Goal: Task Accomplishment & Management: Use online tool/utility

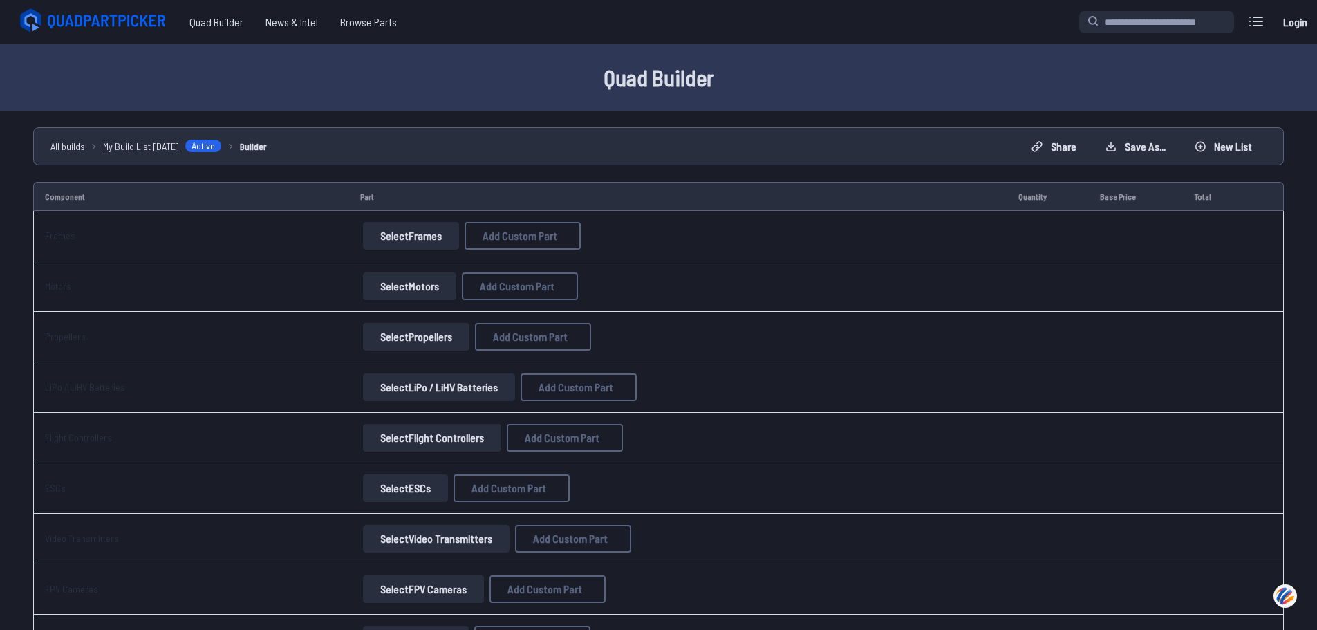
click at [400, 232] on button "Select Frames" at bounding box center [411, 236] width 96 height 28
drag, startPoint x: 517, startPoint y: 248, endPoint x: 346, endPoint y: 226, distance: 172.2
click at [349, 226] on td "Select Frames Add Custom Part Add Custom Part Part name* Brand / Manufacturer P…" at bounding box center [678, 236] width 658 height 50
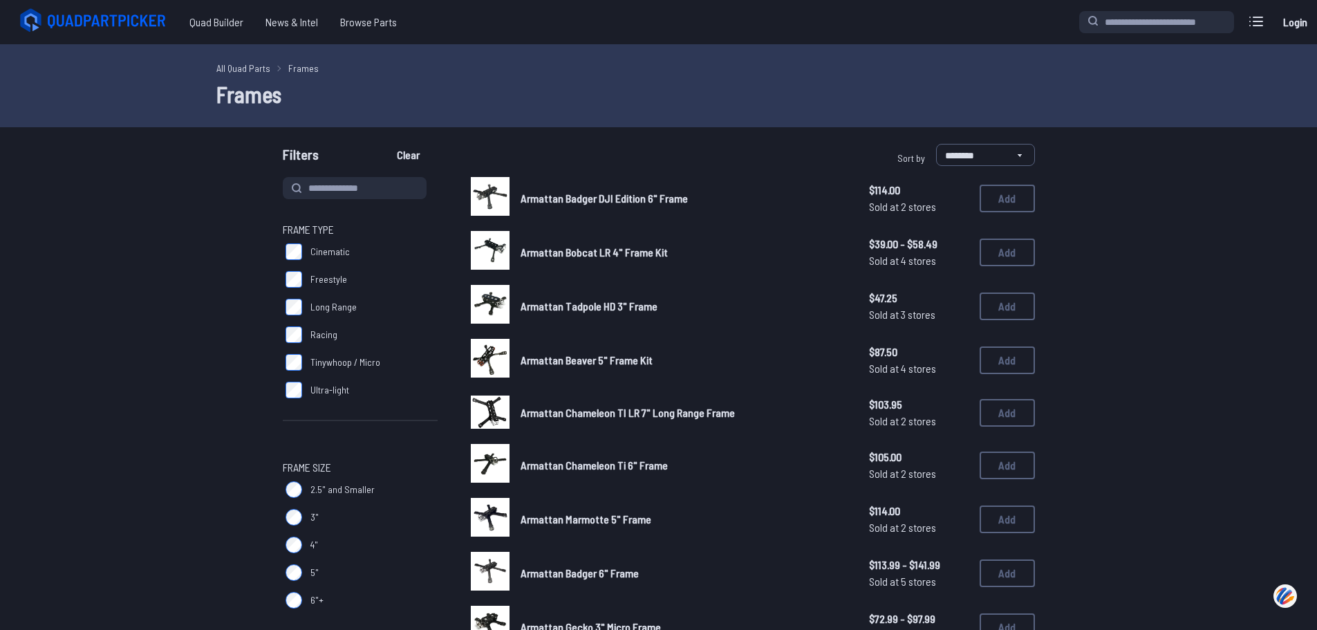
click at [411, 243] on label "Cinematic" at bounding box center [360, 252] width 155 height 28
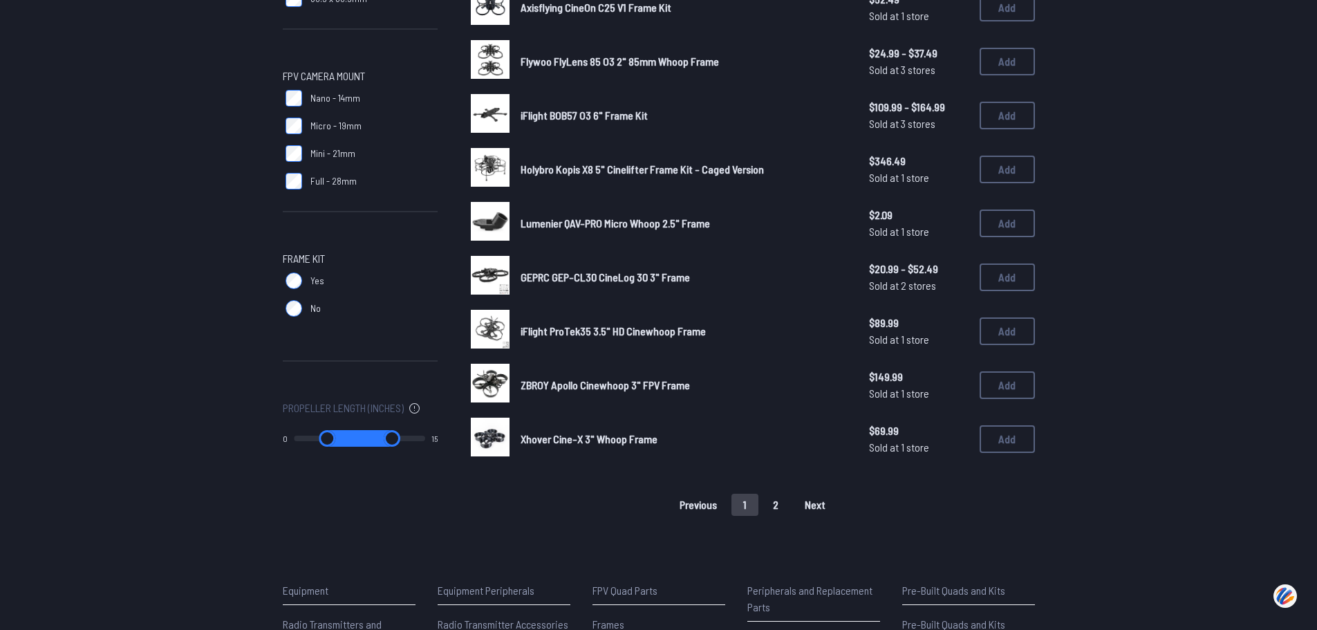
scroll to position [923, 0]
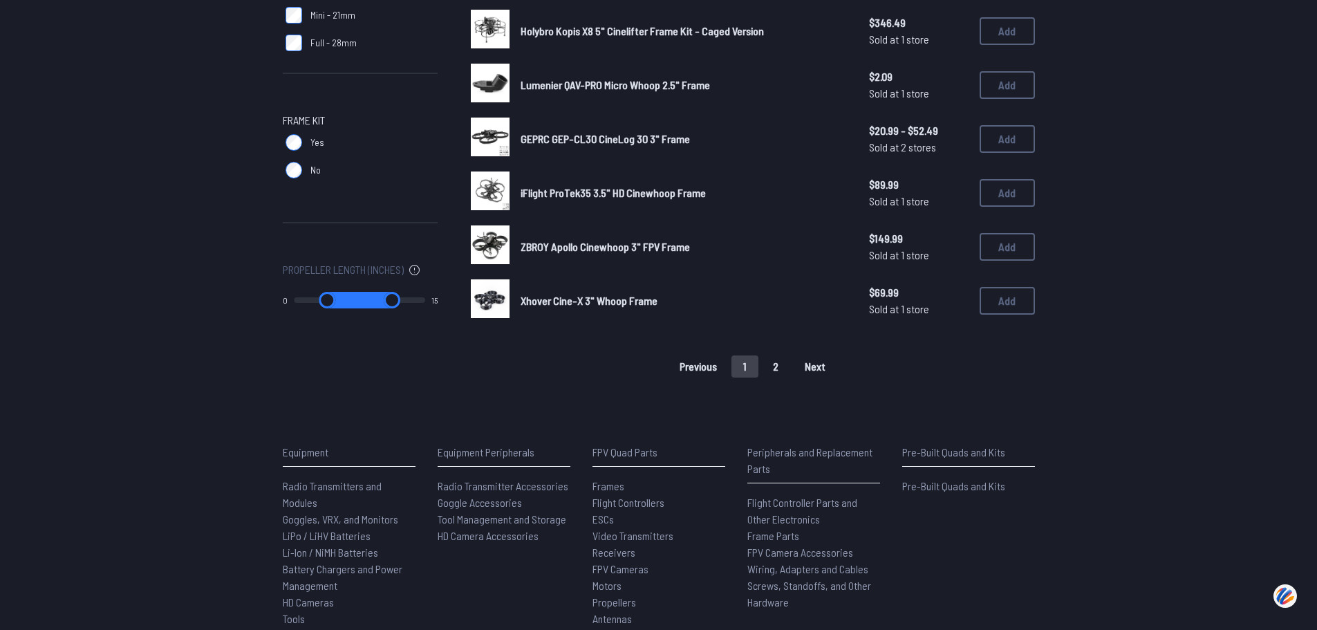
click at [775, 370] on button "2" at bounding box center [775, 366] width 29 height 22
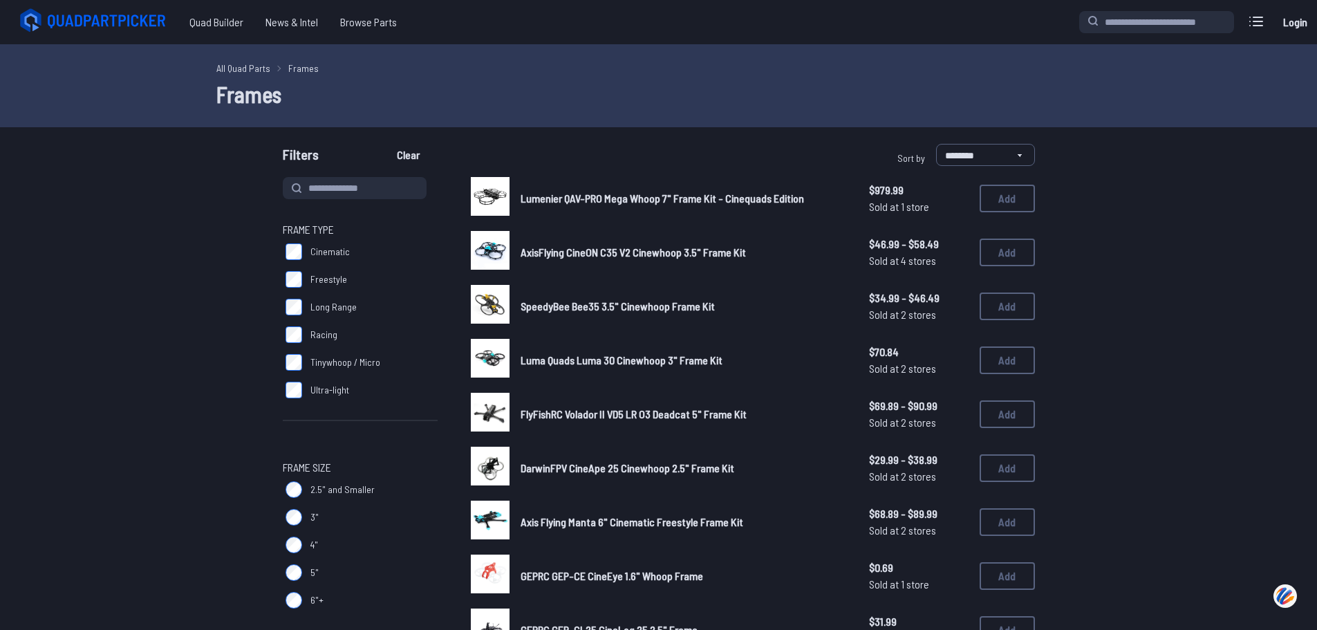
click at [659, 302] on span "SpeedyBee Bee35 3.5" Cinewhoop Frame Kit" at bounding box center [618, 305] width 194 height 13
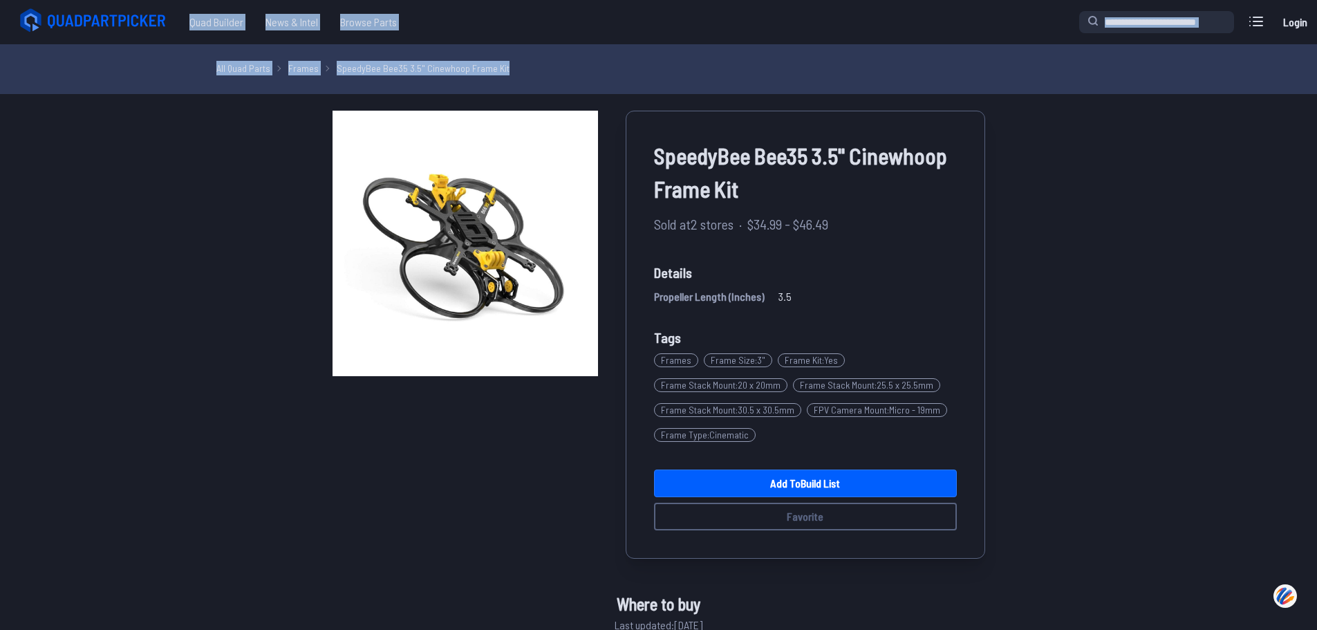
drag, startPoint x: 745, startPoint y: 231, endPoint x: 639, endPoint y: 93, distance: 174.0
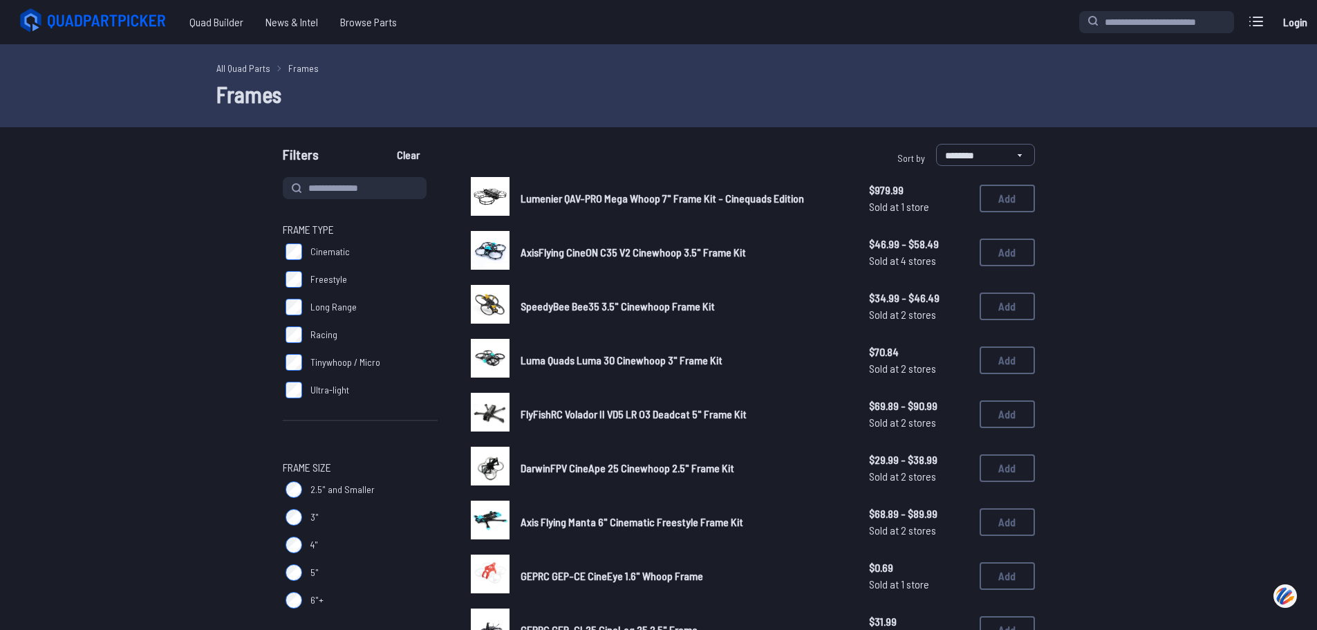
drag, startPoint x: 353, startPoint y: 288, endPoint x: 343, endPoint y: 280, distance: 12.8
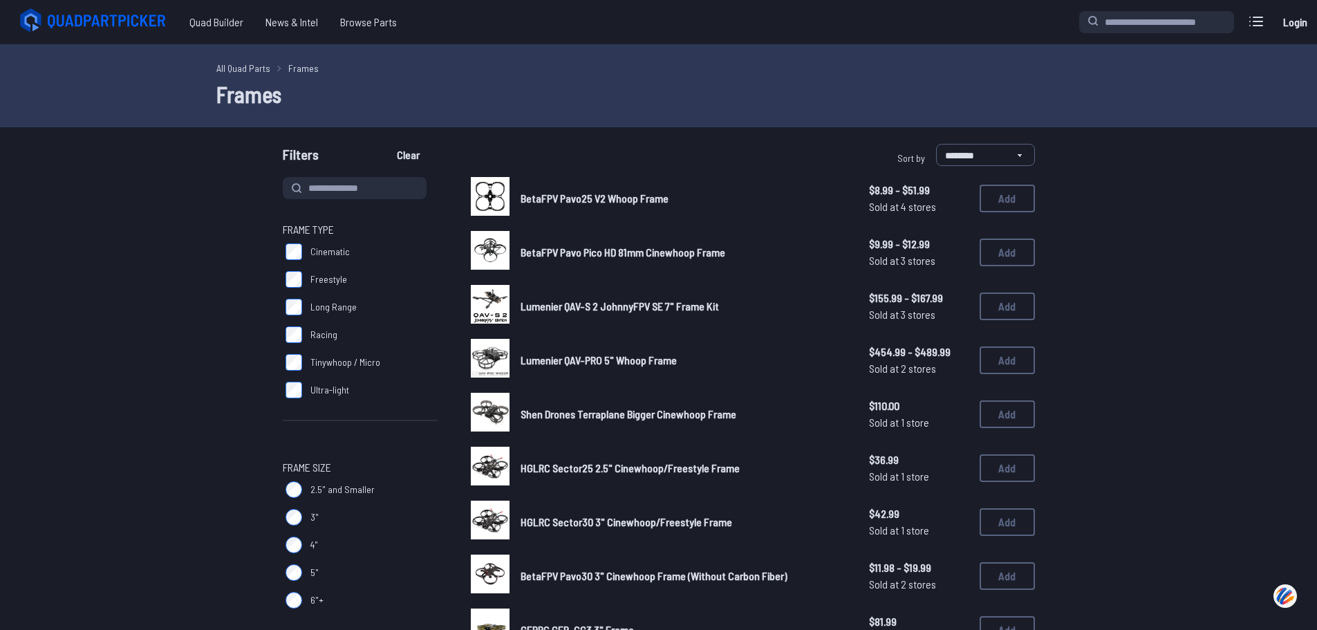
click at [658, 304] on span "Lumenier QAV-S 2 JohnnyFPV SE 7" Frame Kit" at bounding box center [620, 305] width 198 height 13
click at [549, 295] on div "Lumenier QAV-S 2 JohnnyFPV SE 7" Frame Kit $155.99 - $167.99 Sold at 3 stores $…" at bounding box center [753, 306] width 564 height 43
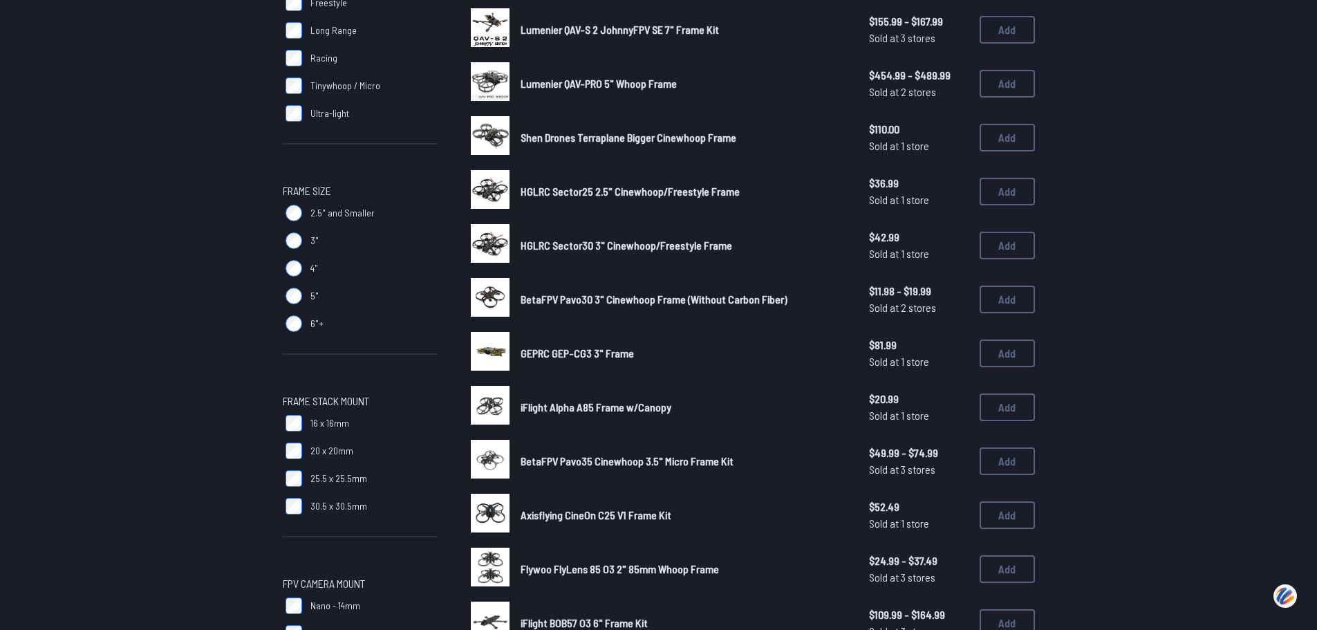
scroll to position [207, 0]
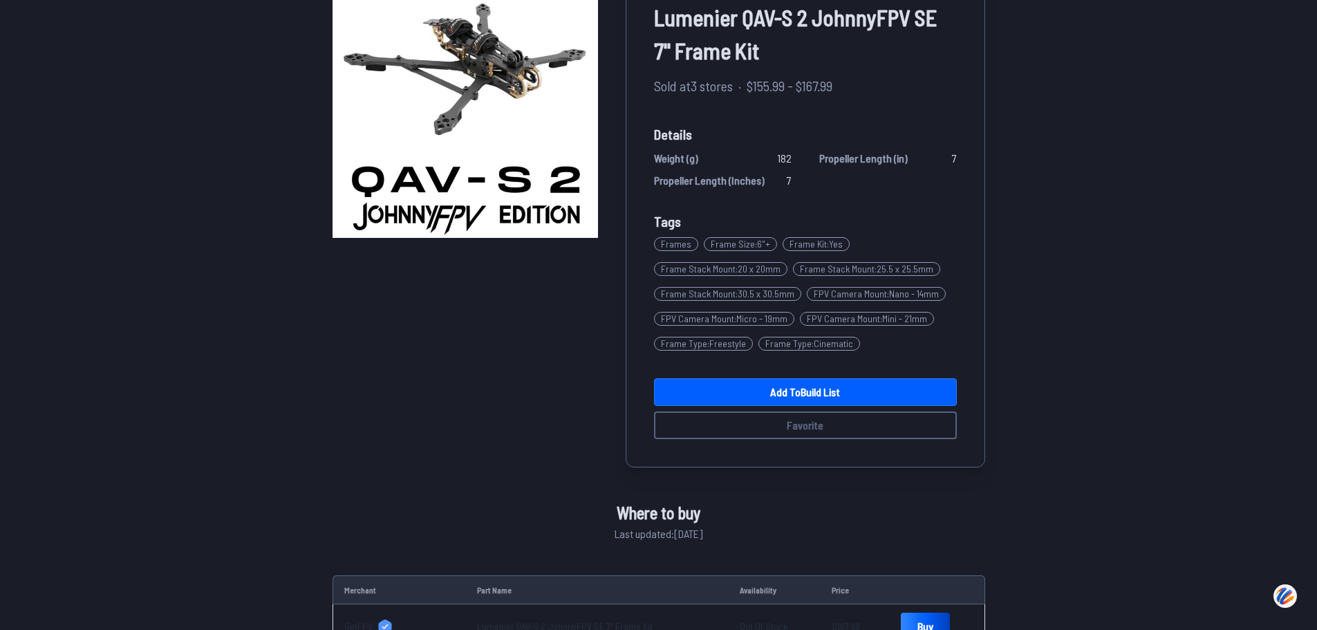
scroll to position [69, 0]
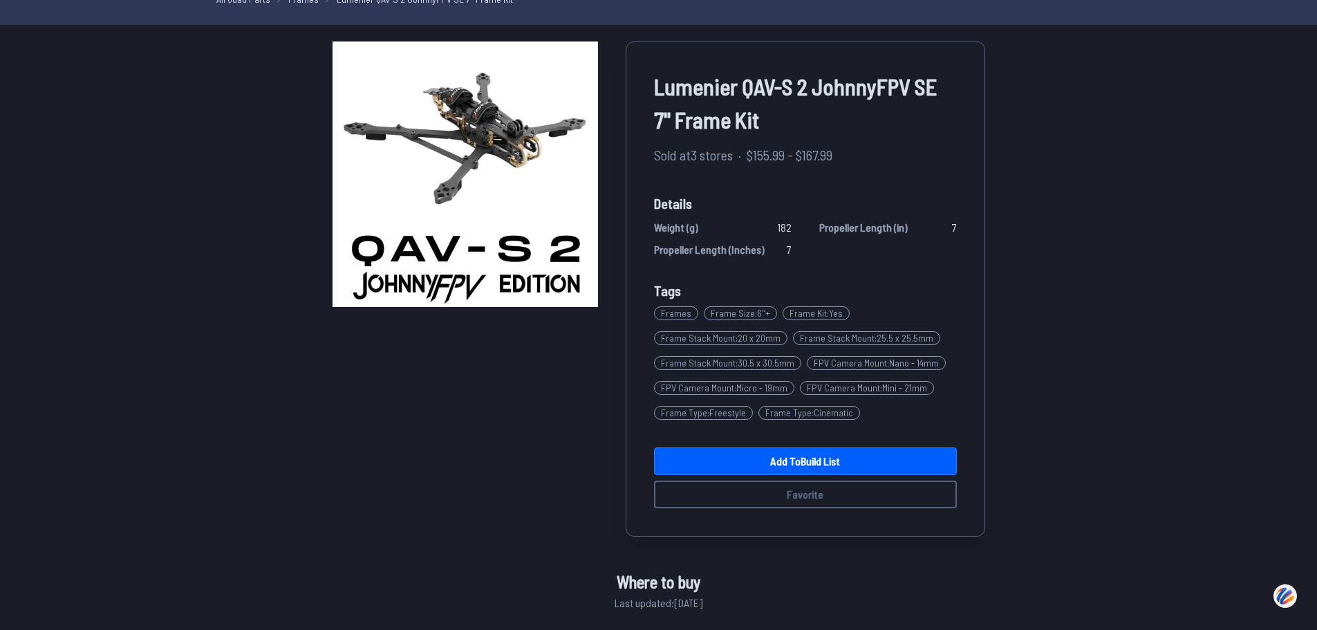
click at [656, 293] on span "Tags" at bounding box center [667, 290] width 27 height 17
click at [782, 458] on link "Add to Build List" at bounding box center [805, 461] width 303 height 28
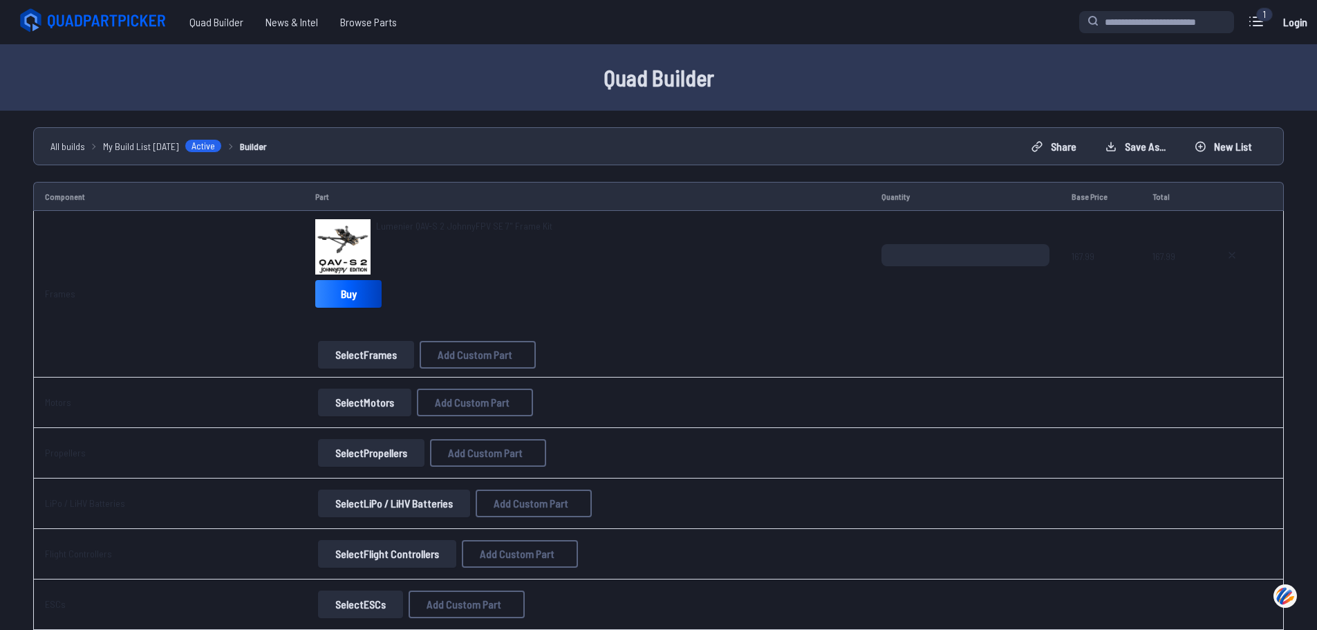
drag, startPoint x: 498, startPoint y: 405, endPoint x: 364, endPoint y: 406, distance: 134.2
click at [364, 406] on div "Select Motors Add Custom Part Add Custom Part Part name* Brand / Manufacturer P…" at bounding box center [587, 403] width 544 height 28
click at [364, 406] on button "Select Motors" at bounding box center [364, 403] width 93 height 28
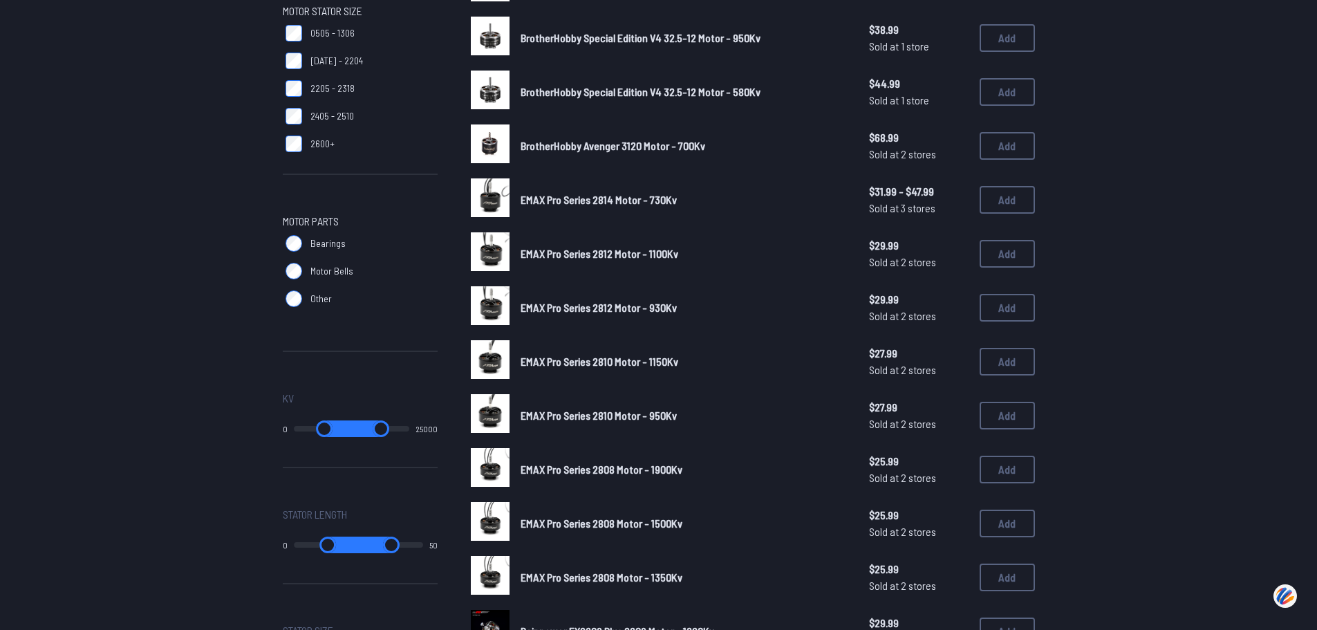
scroll to position [761, 0]
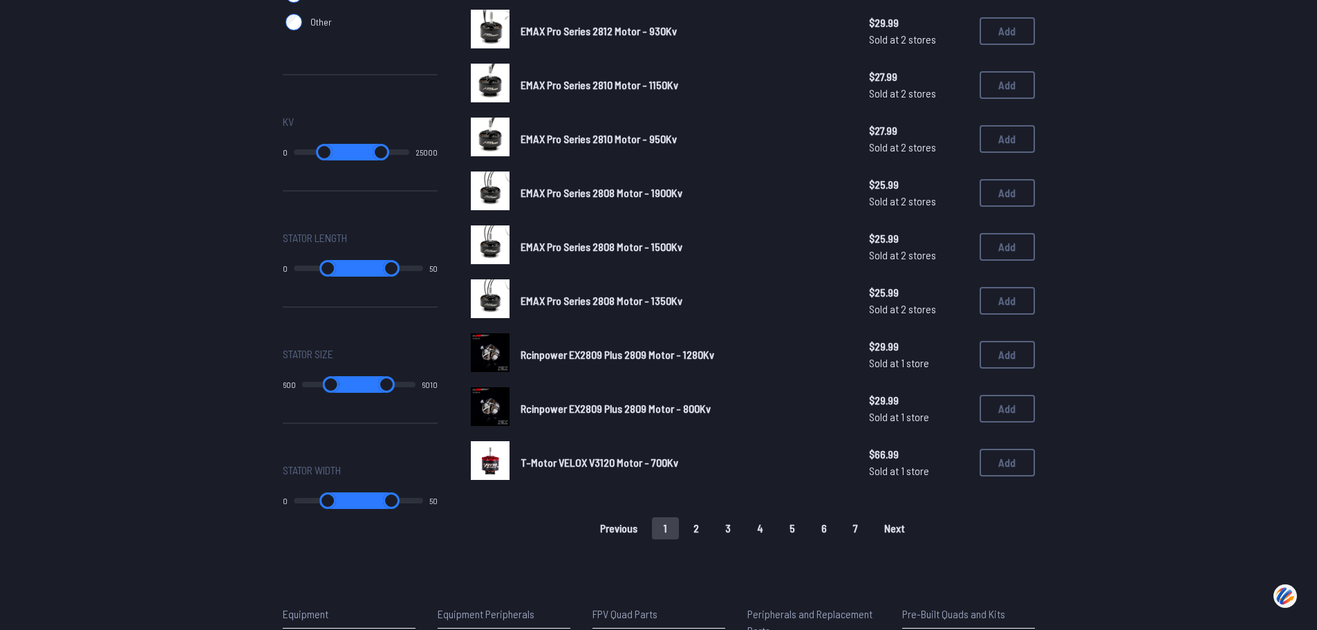
click at [537, 461] on span "T-Motor VELOX V3120 Motor - 700Kv" at bounding box center [600, 462] width 158 height 13
click at [479, 453] on img at bounding box center [490, 460] width 39 height 39
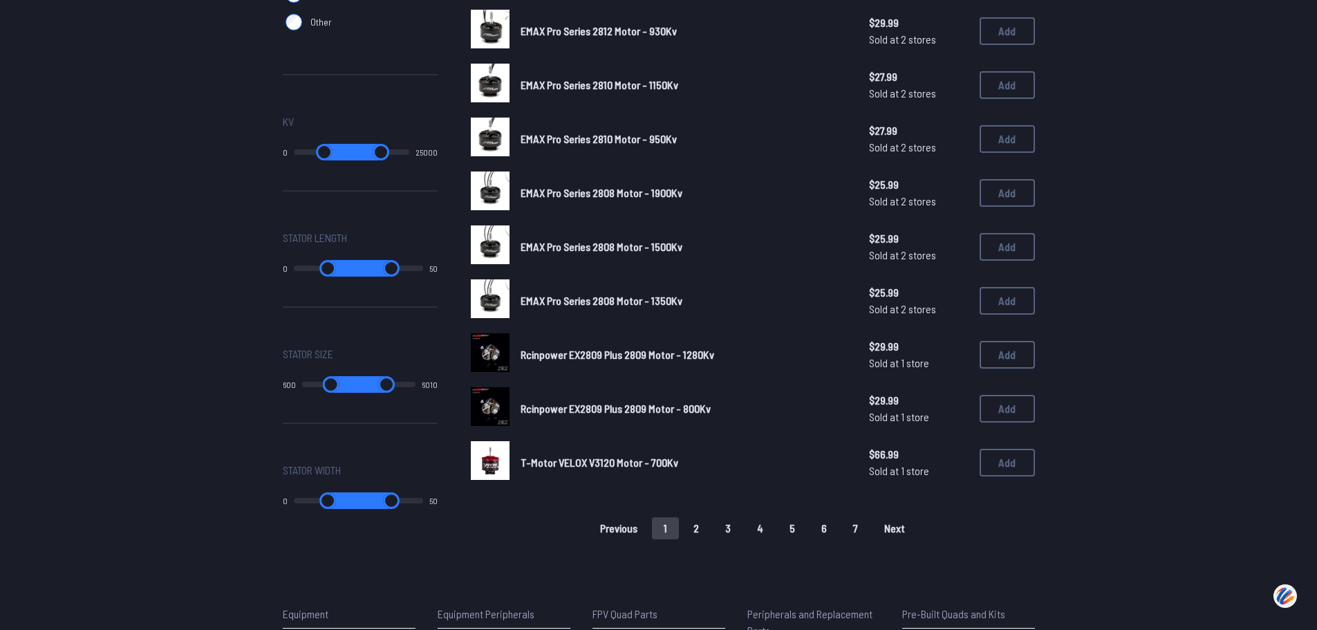
click at [479, 453] on img at bounding box center [490, 460] width 39 height 39
click at [644, 463] on span "T-Motor VELOX V3120 Motor - 700Kv" at bounding box center [600, 462] width 158 height 13
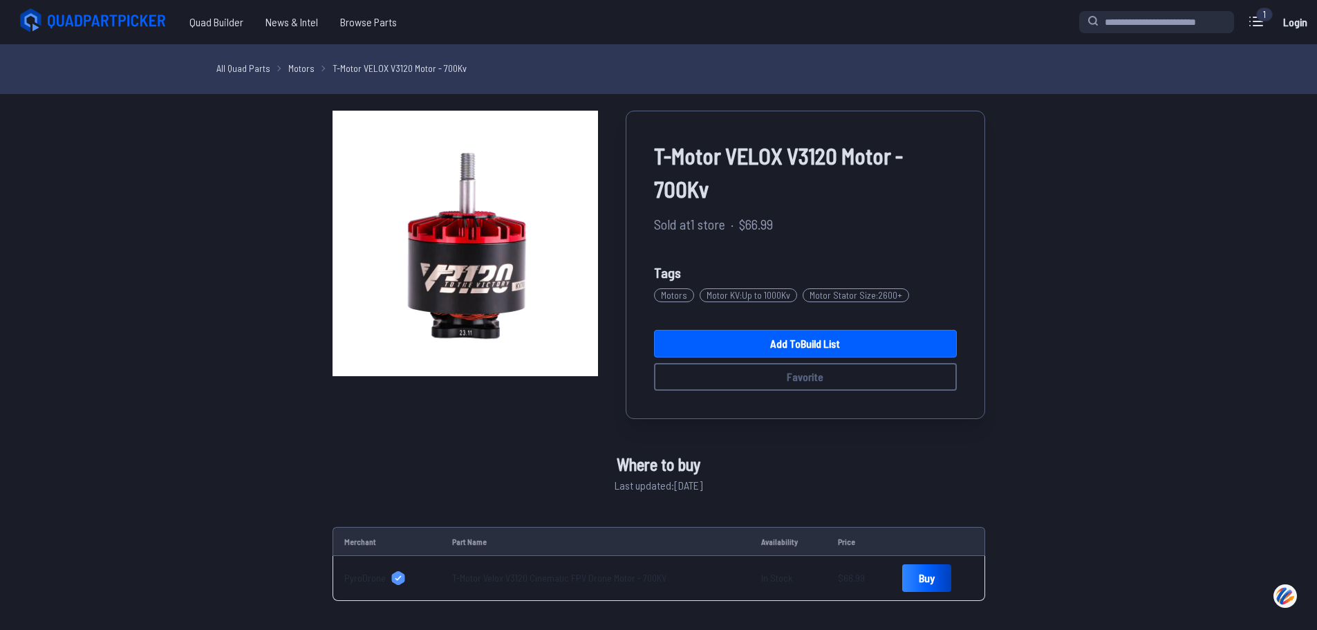
scroll to position [761, 0]
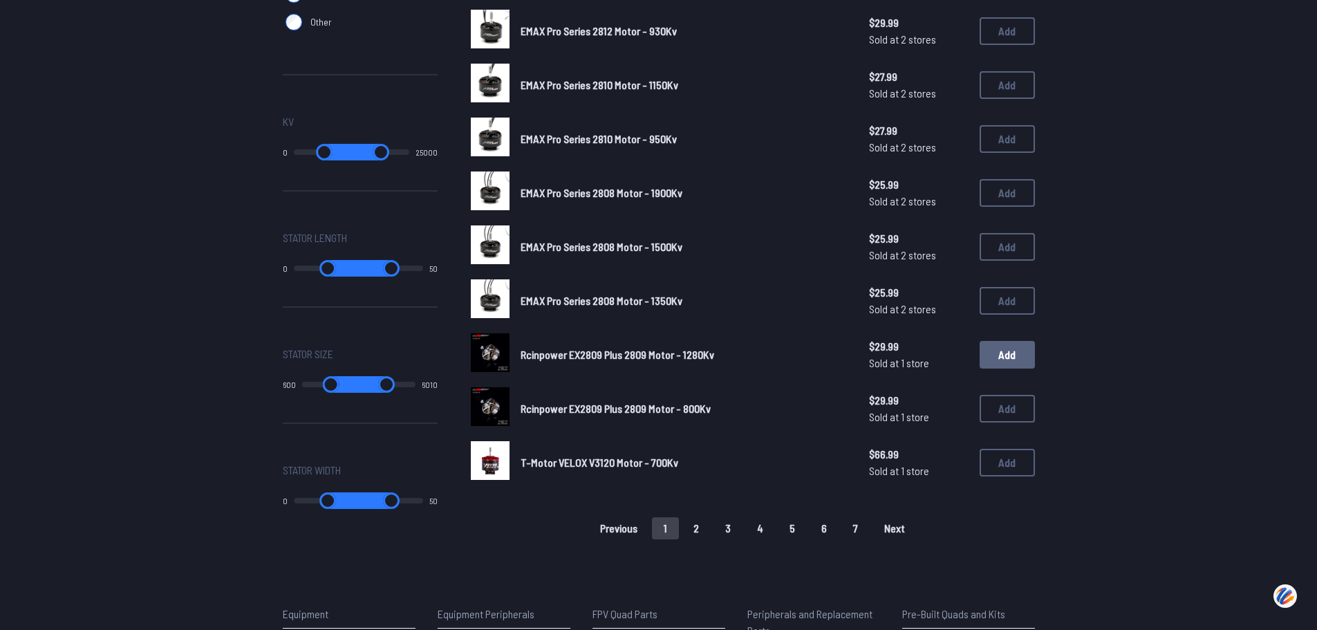
click at [999, 354] on button "Add" at bounding box center [1007, 355] width 55 height 28
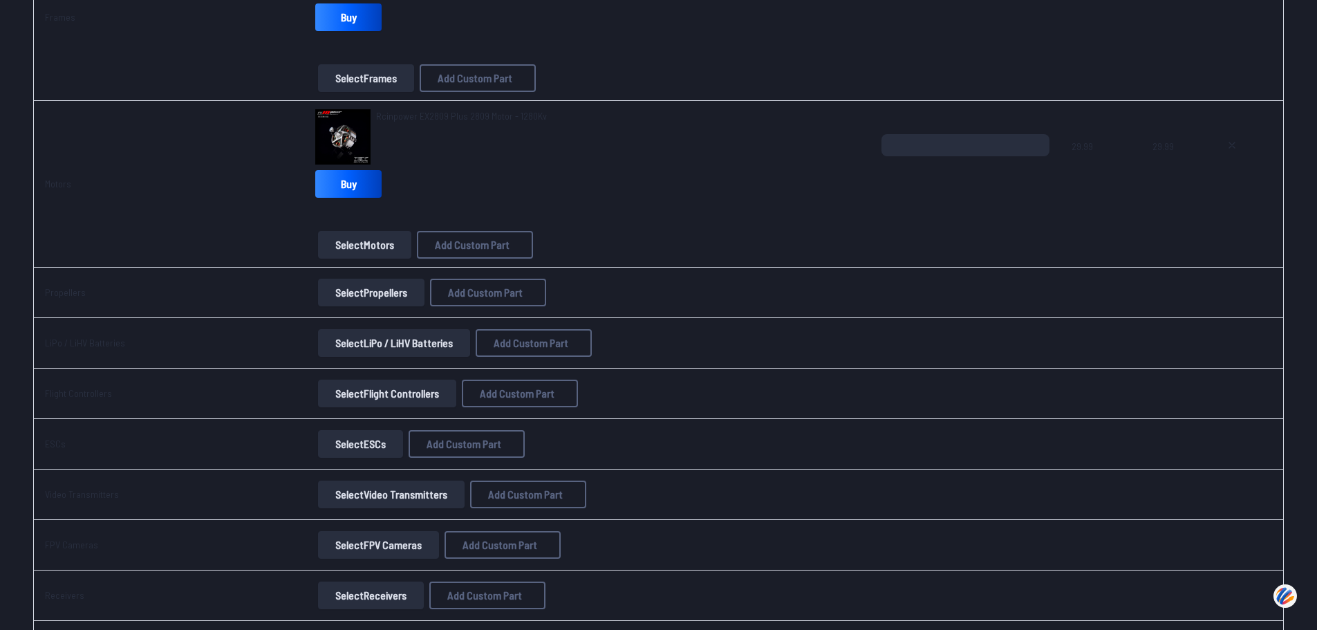
scroll to position [207, 0]
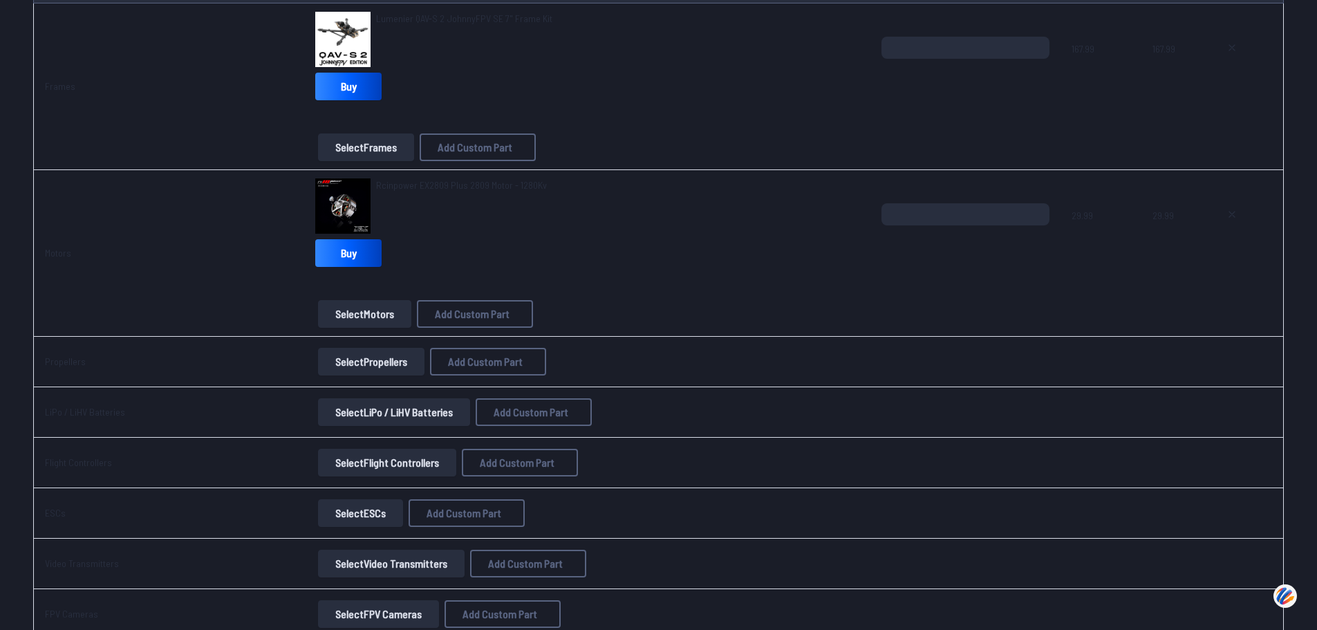
click at [961, 402] on span at bounding box center [966, 412] width 169 height 33
click at [376, 463] on button "Select Flight Controllers" at bounding box center [387, 463] width 138 height 28
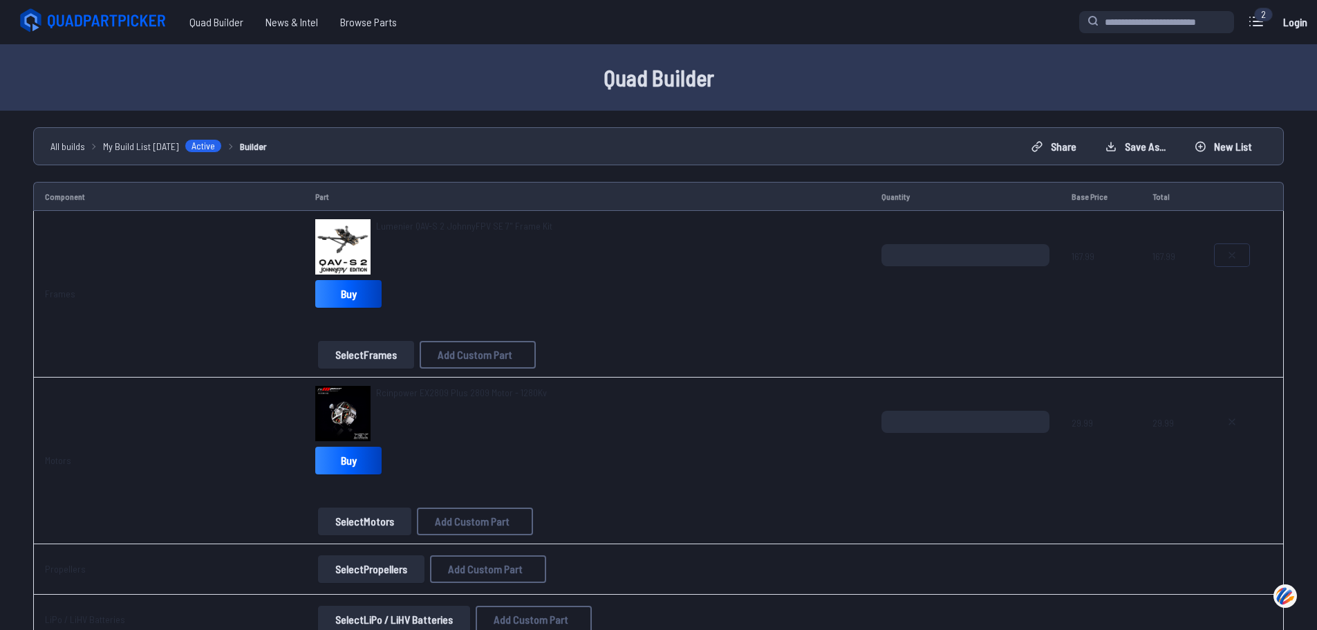
click at [1235, 259] on icon at bounding box center [1232, 255] width 11 height 11
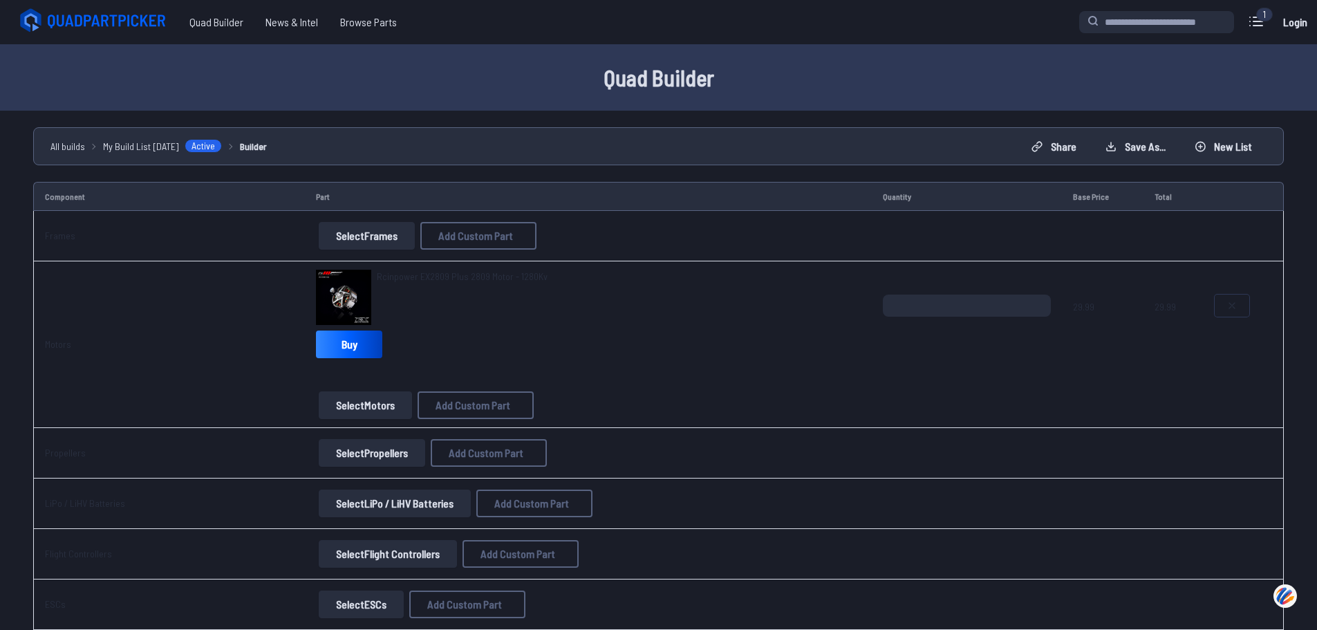
click at [1239, 308] on button at bounding box center [1232, 306] width 35 height 22
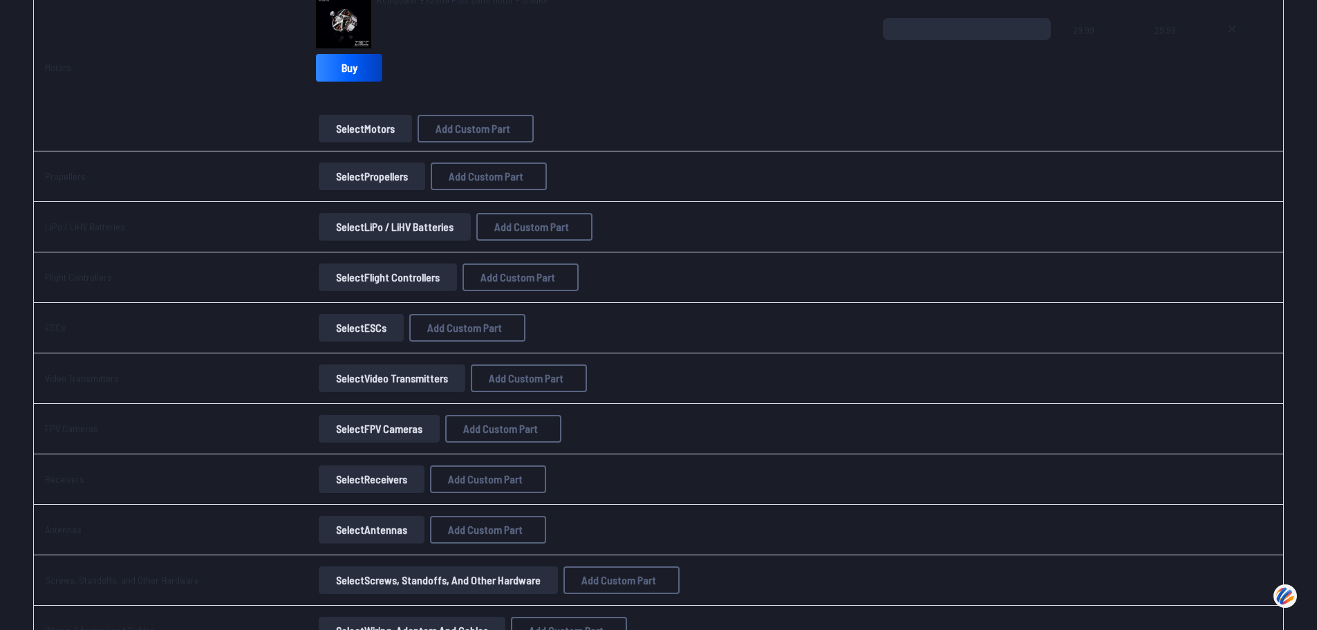
type textarea "**********"
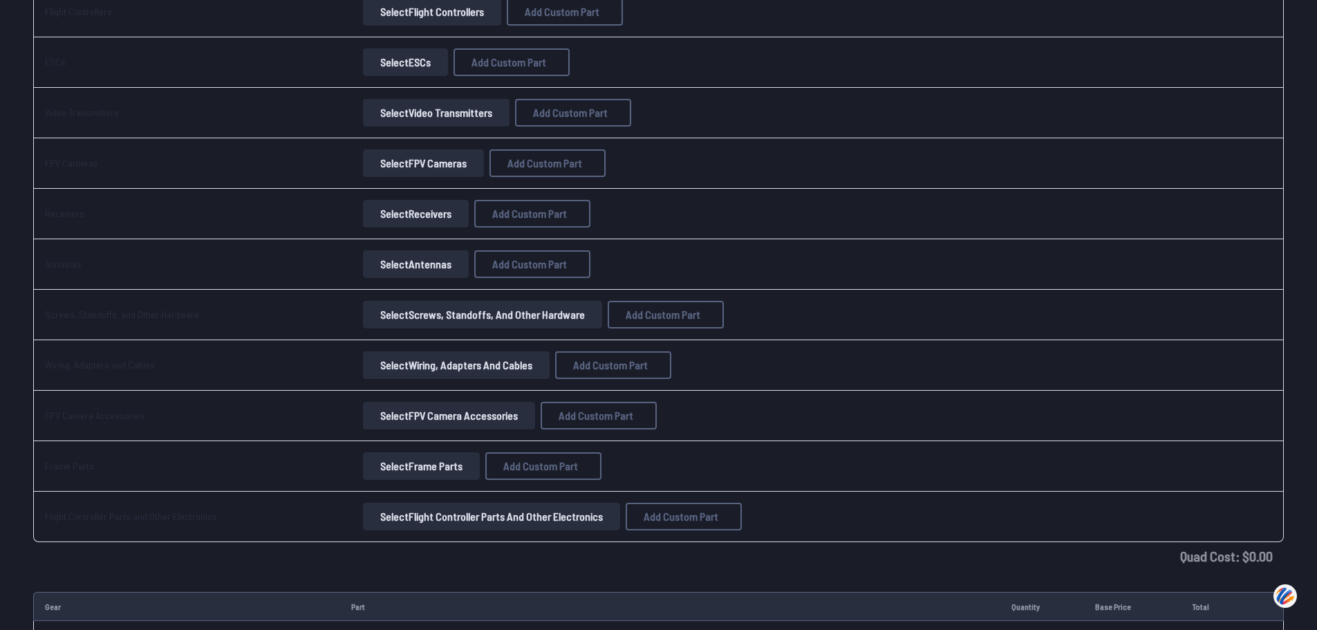
scroll to position [703, 0]
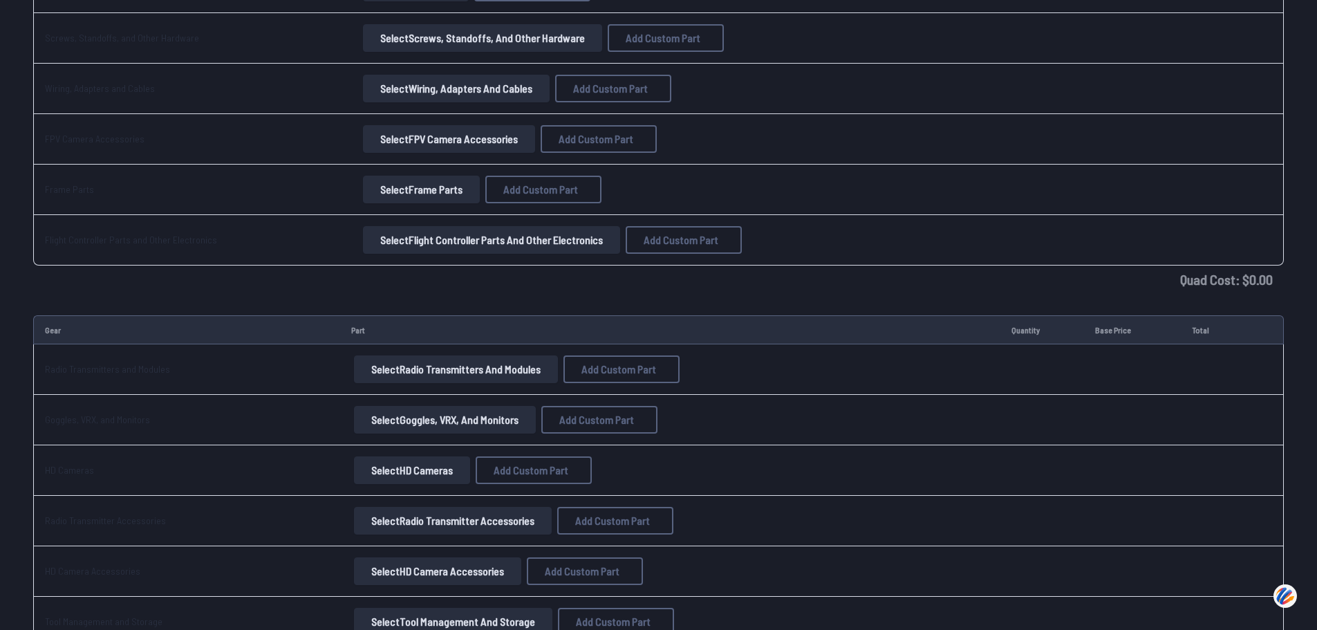
click at [431, 426] on button "Select Goggles, VRX, and Monitors" at bounding box center [445, 420] width 182 height 28
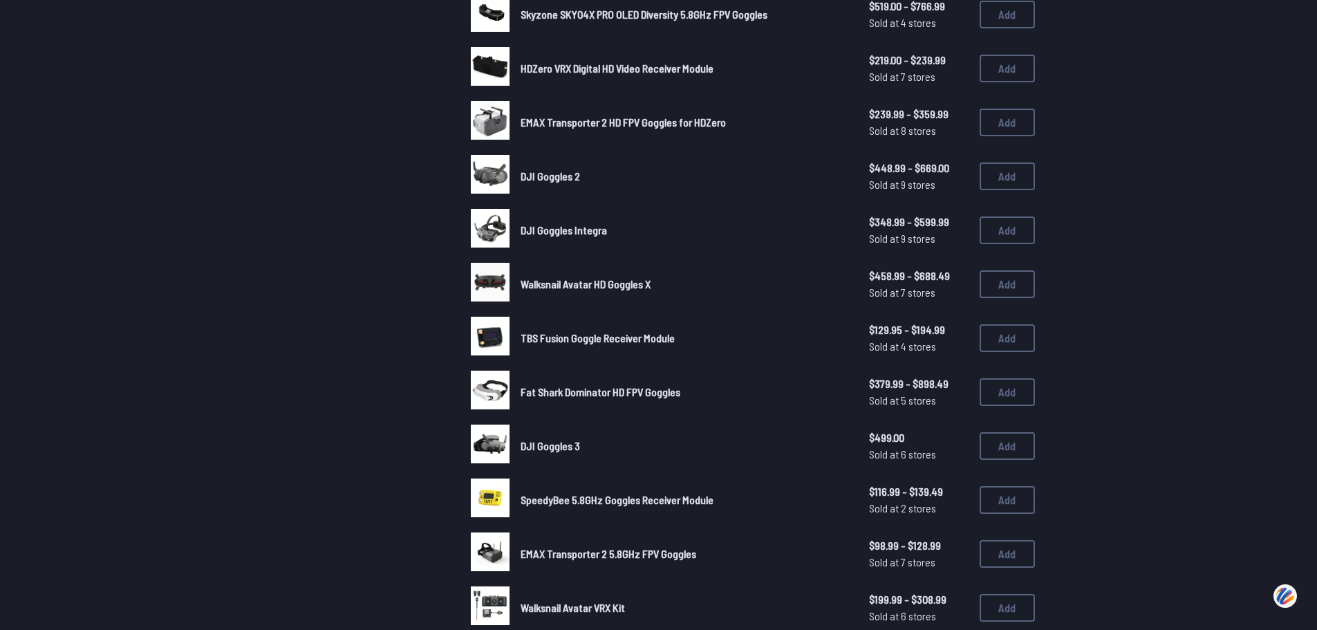
click at [771, 212] on div "DJI Goggles Integra $348.99 - $599.99 Sold at 9 stores $348.99 - $599.99 Sold a…" at bounding box center [753, 230] width 564 height 43
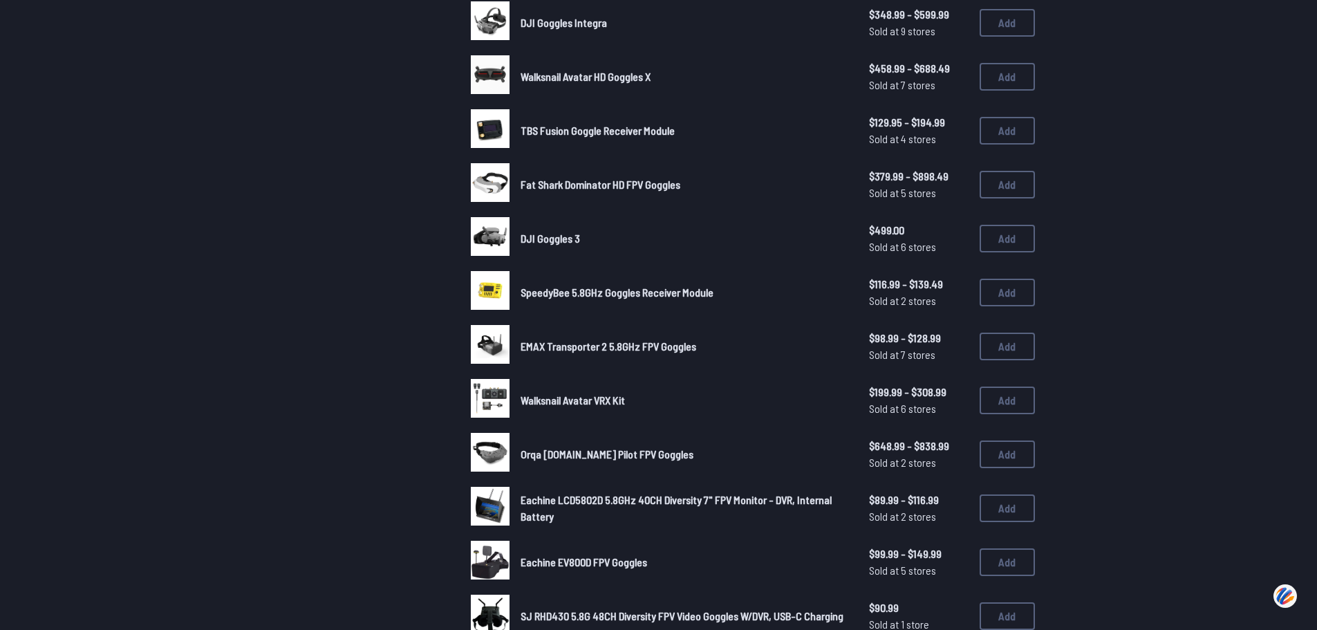
scroll to position [761, 0]
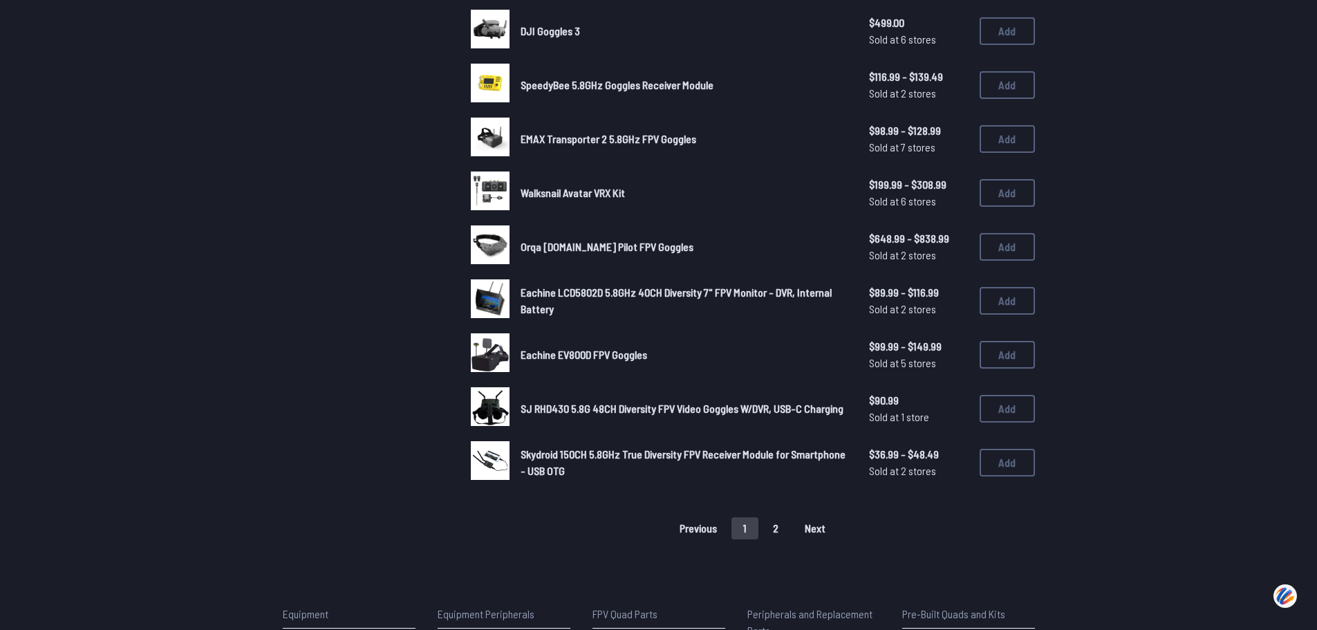
click at [818, 527] on span "Next" at bounding box center [815, 528] width 21 height 11
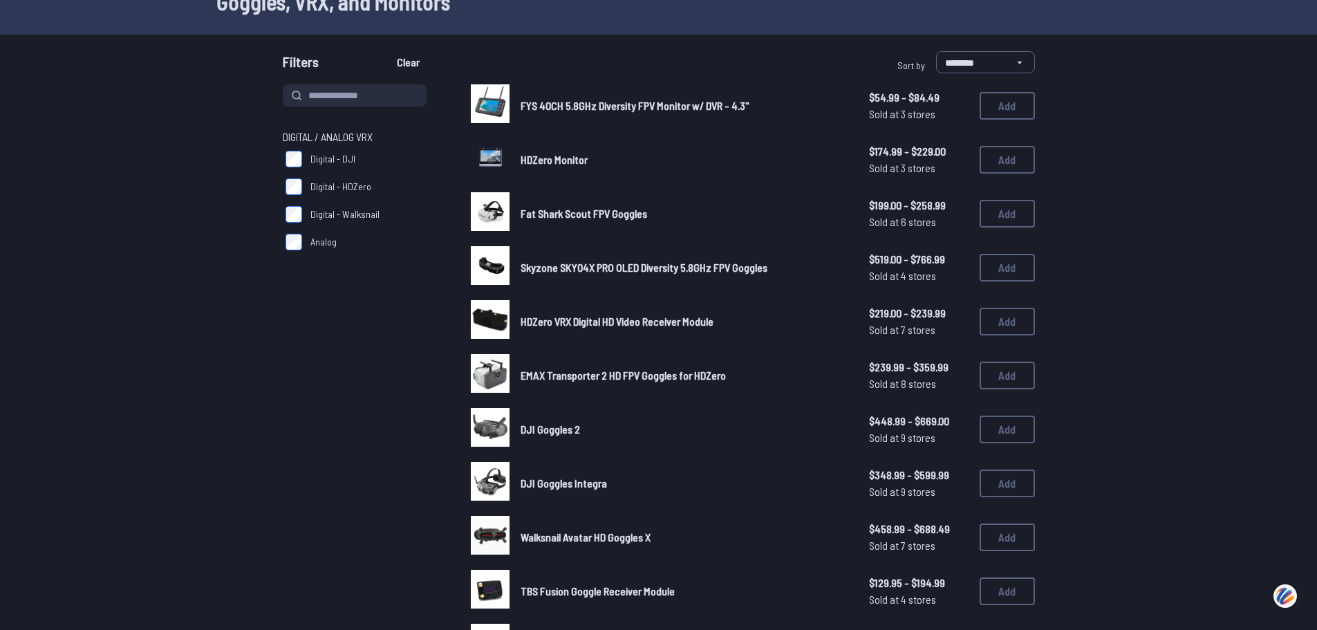
scroll to position [24, 0]
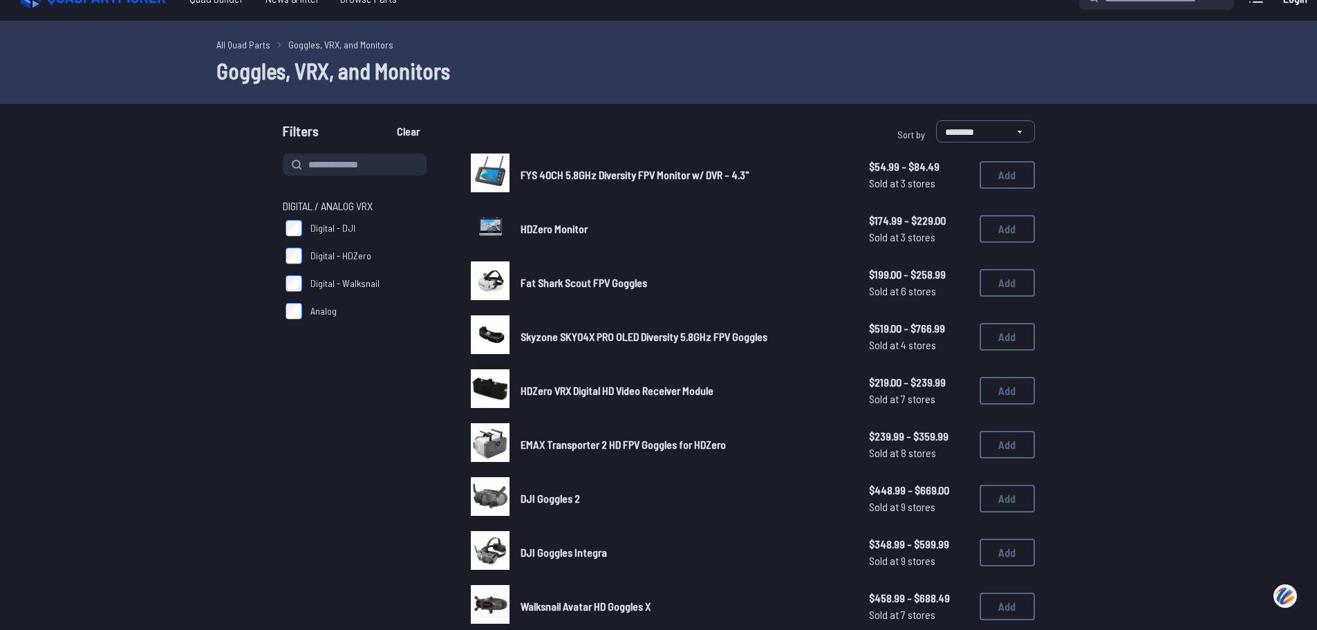
click at [547, 501] on span "DJI Goggles 2" at bounding box center [550, 498] width 59 height 13
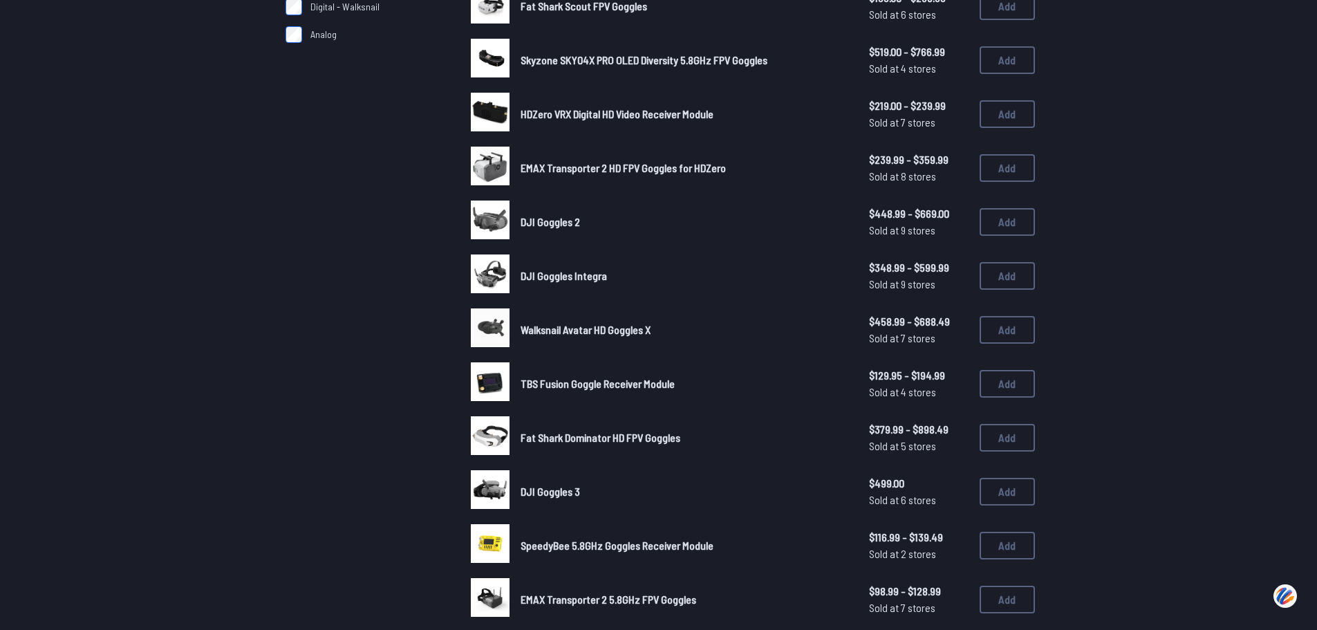
scroll to position [300, 0]
click at [591, 546] on span "SpeedyBee 5.8GHz Goggles Receiver Module" at bounding box center [617, 545] width 193 height 13
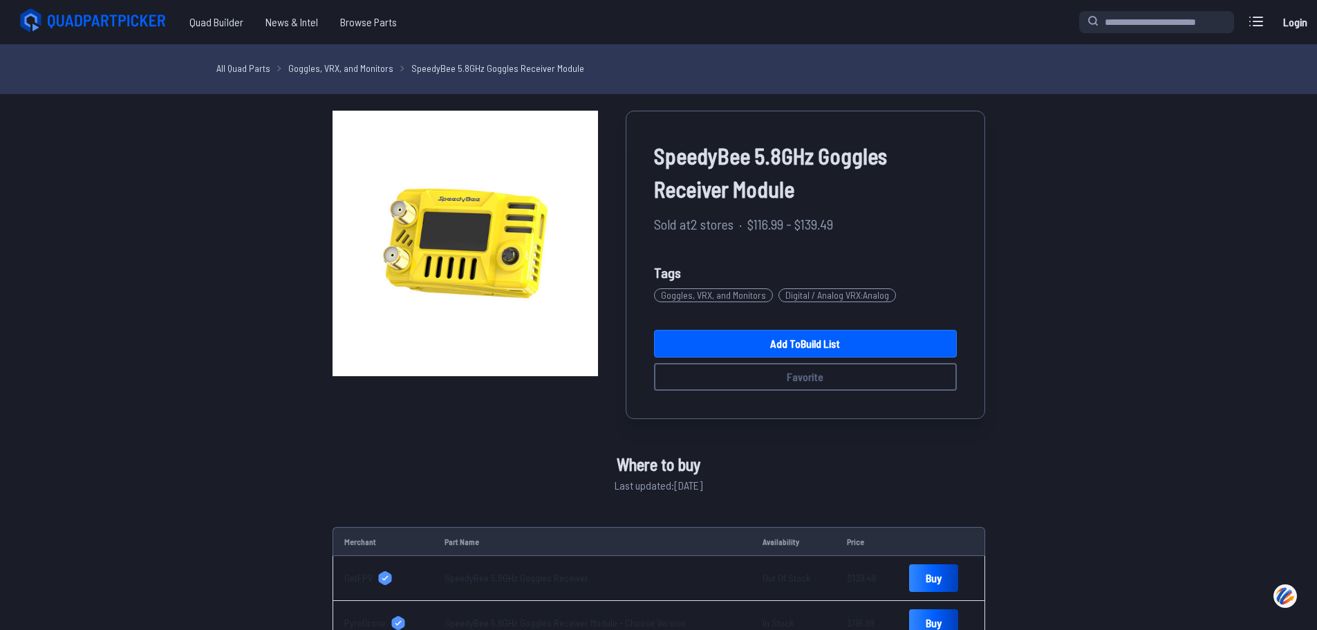
click at [690, 158] on span "SpeedyBee 5.8GHz Goggles Receiver Module" at bounding box center [805, 172] width 303 height 66
click at [690, 204] on span "SpeedyBee 5.8GHz Goggles Receiver Module" at bounding box center [805, 172] width 303 height 66
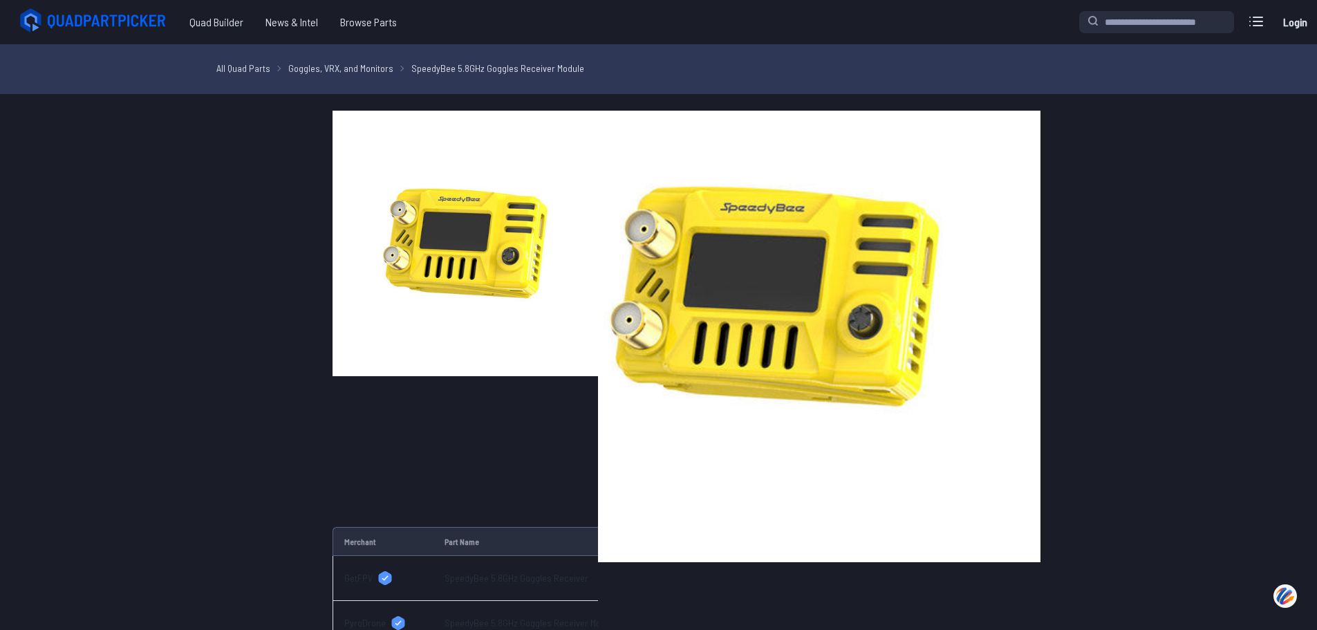
click at [499, 272] on img at bounding box center [466, 244] width 266 height 266
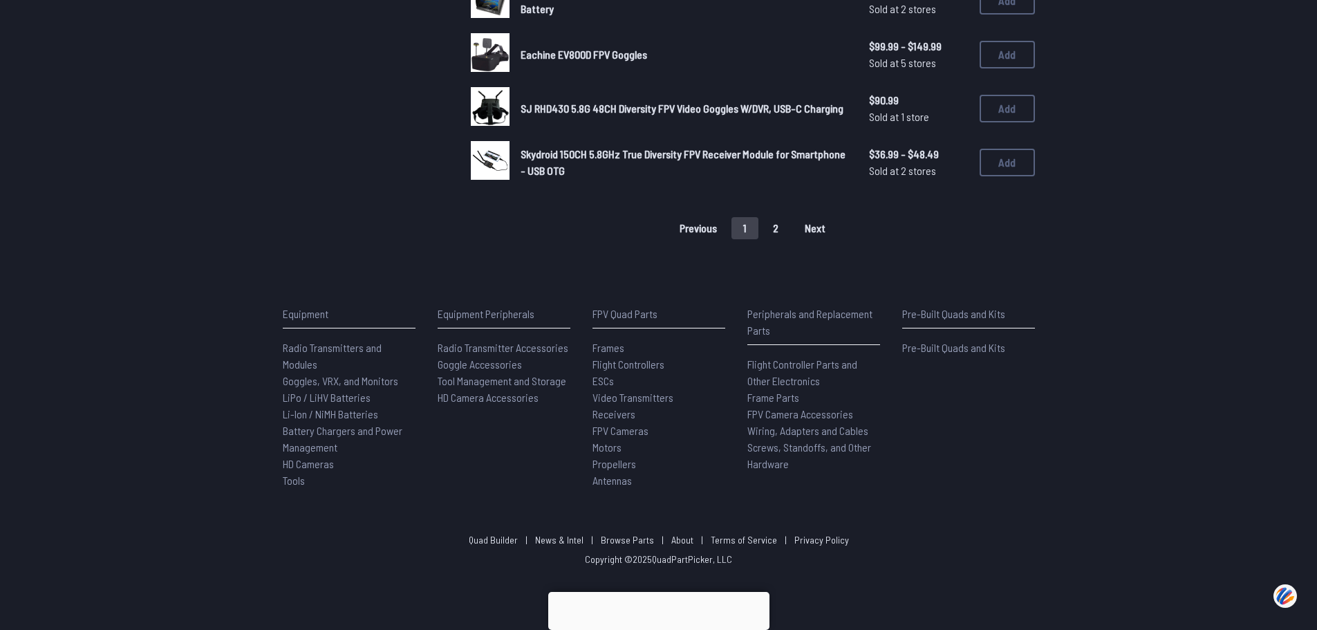
scroll to position [923, 0]
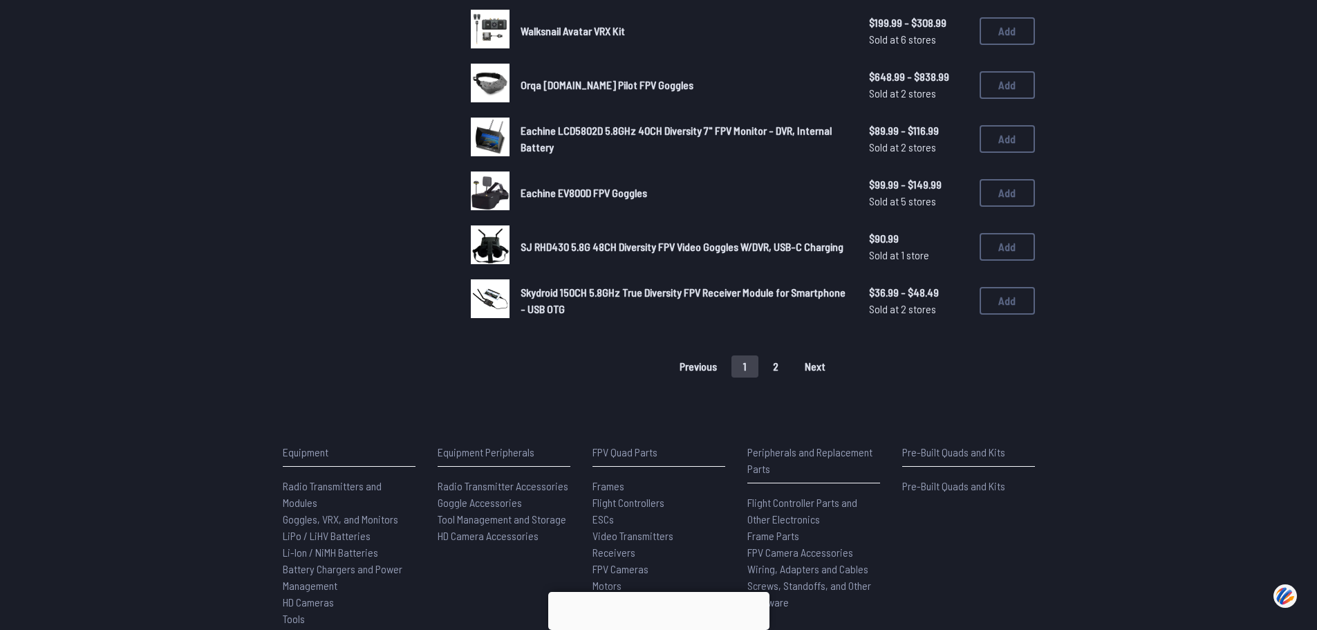
click at [772, 367] on button "2" at bounding box center [775, 366] width 29 height 22
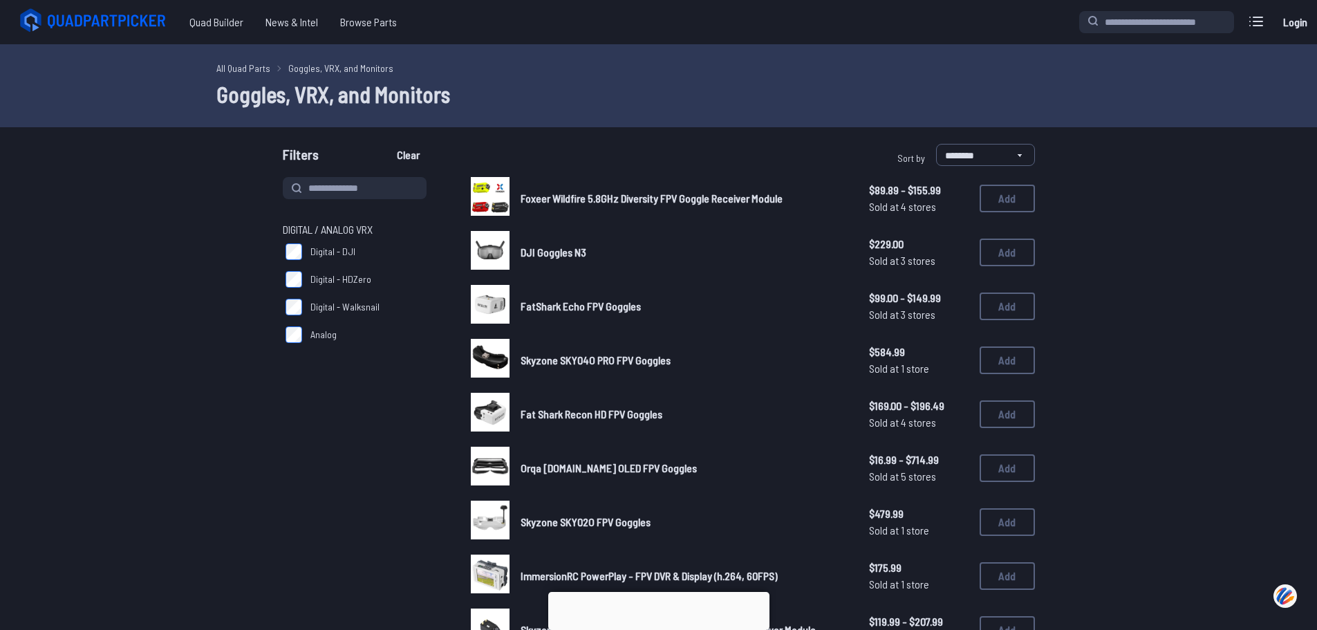
scroll to position [277, 0]
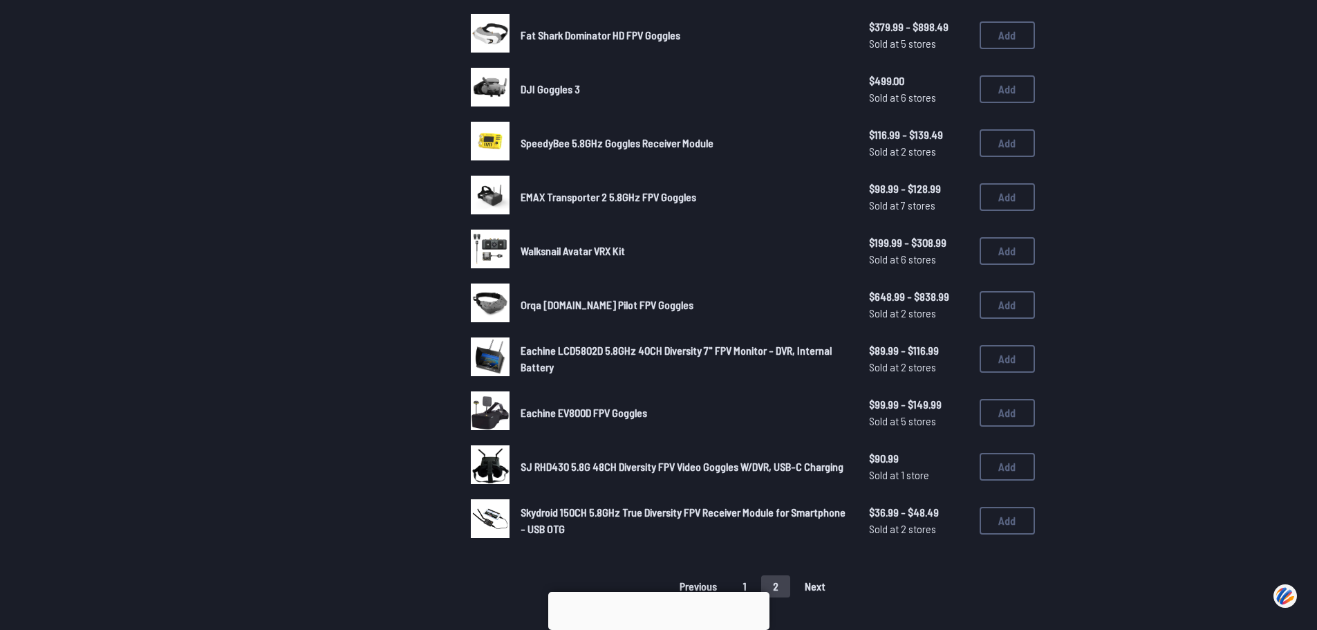
scroll to position [761, 0]
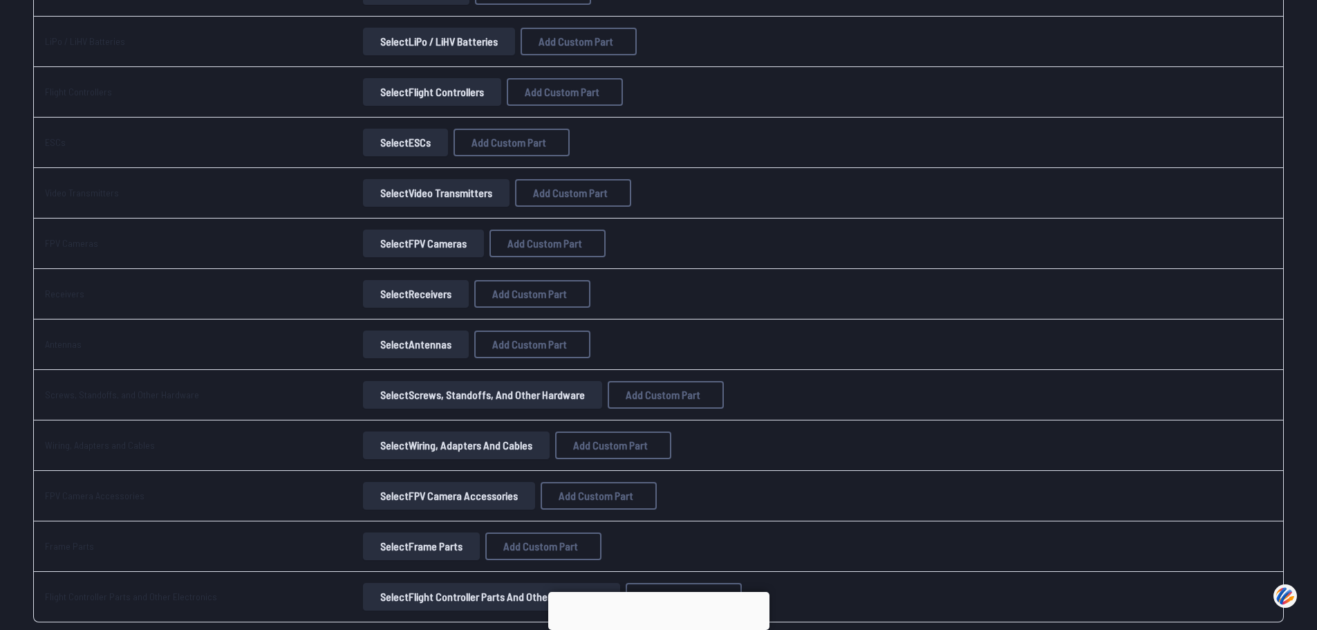
scroll to position [692, 0]
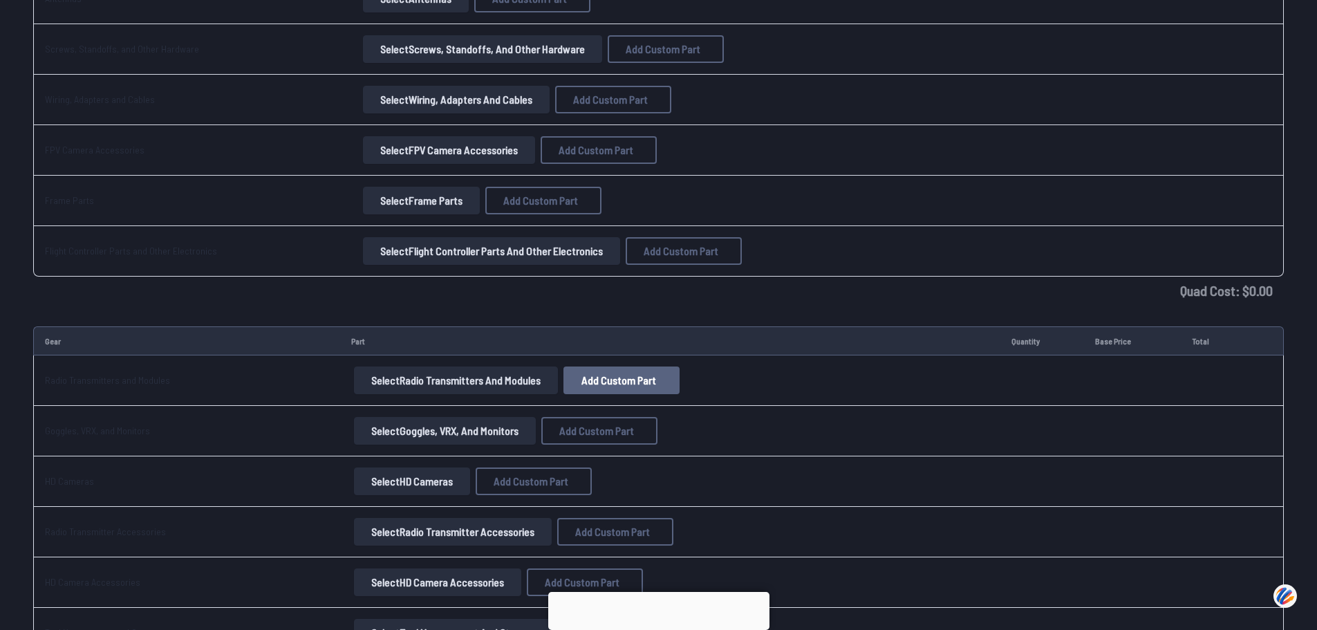
click at [613, 377] on span "Add Custom Part" at bounding box center [619, 380] width 75 height 11
select select "**********"
click at [712, 416] on label "Category" at bounding box center [664, 404] width 294 height 22
click at [722, 445] on select at bounding box center [664, 431] width 294 height 30
click at [809, 444] on select at bounding box center [664, 431] width 294 height 30
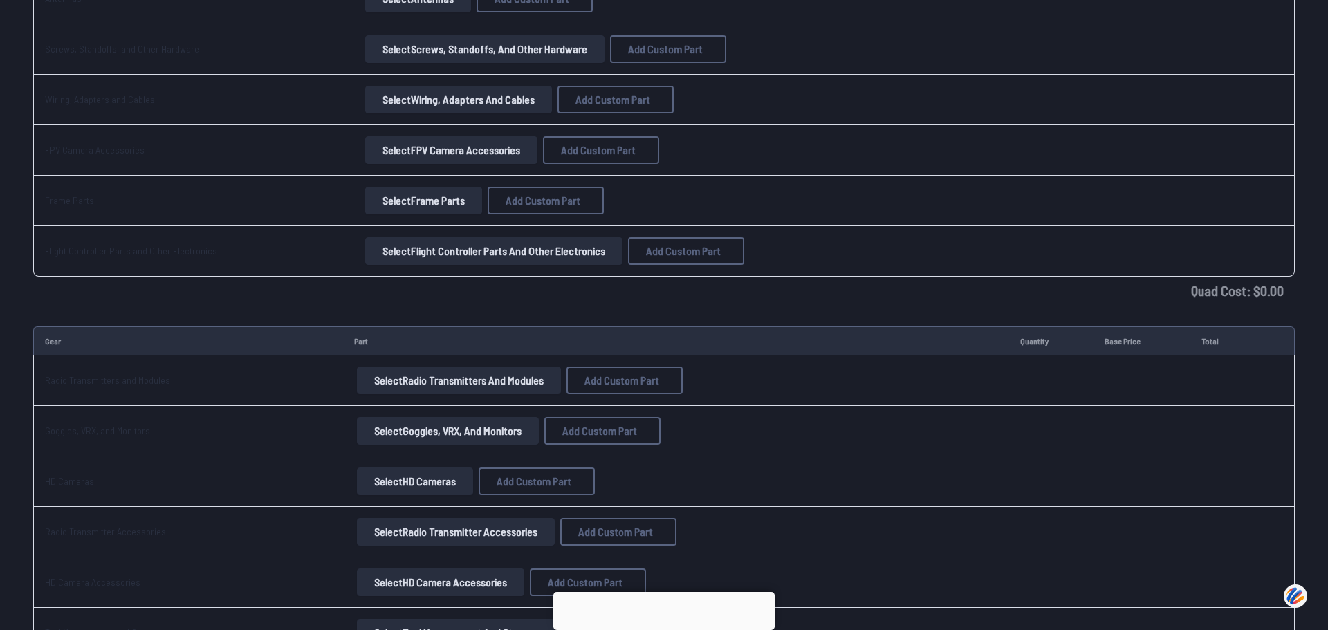
click at [800, 122] on icon at bounding box center [794, 128] width 12 height 12
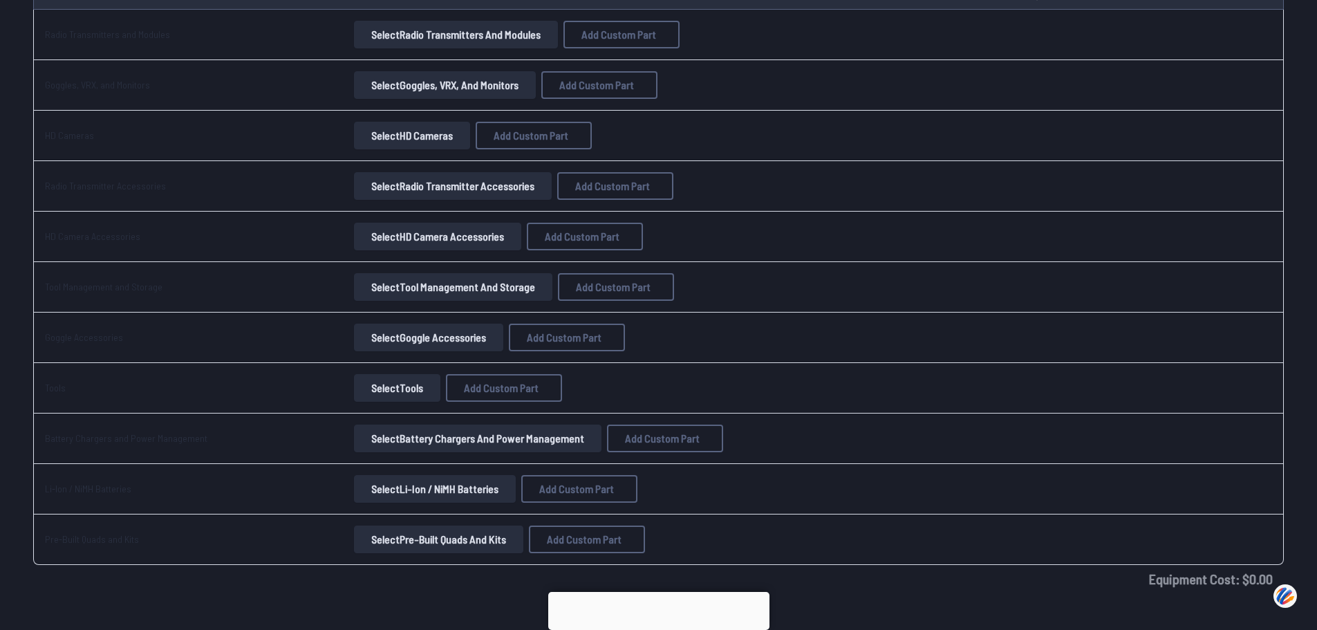
scroll to position [1209, 0]
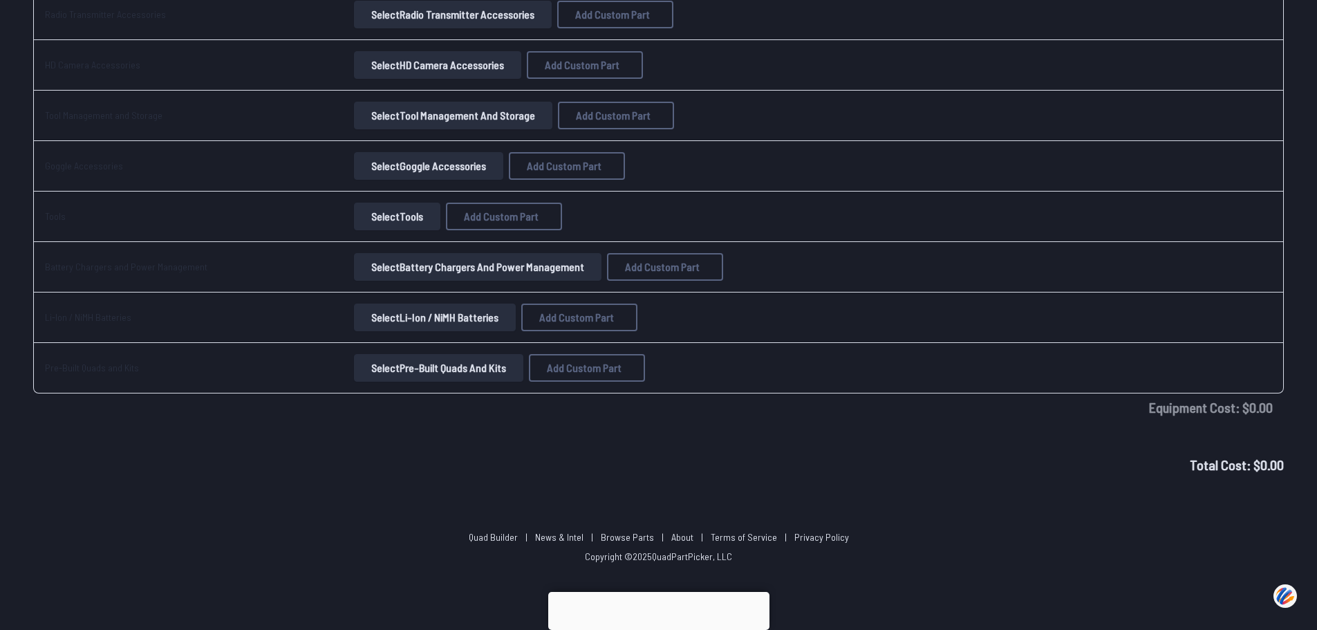
click at [436, 364] on button "Select Pre-Built Quads and Kits" at bounding box center [438, 368] width 169 height 28
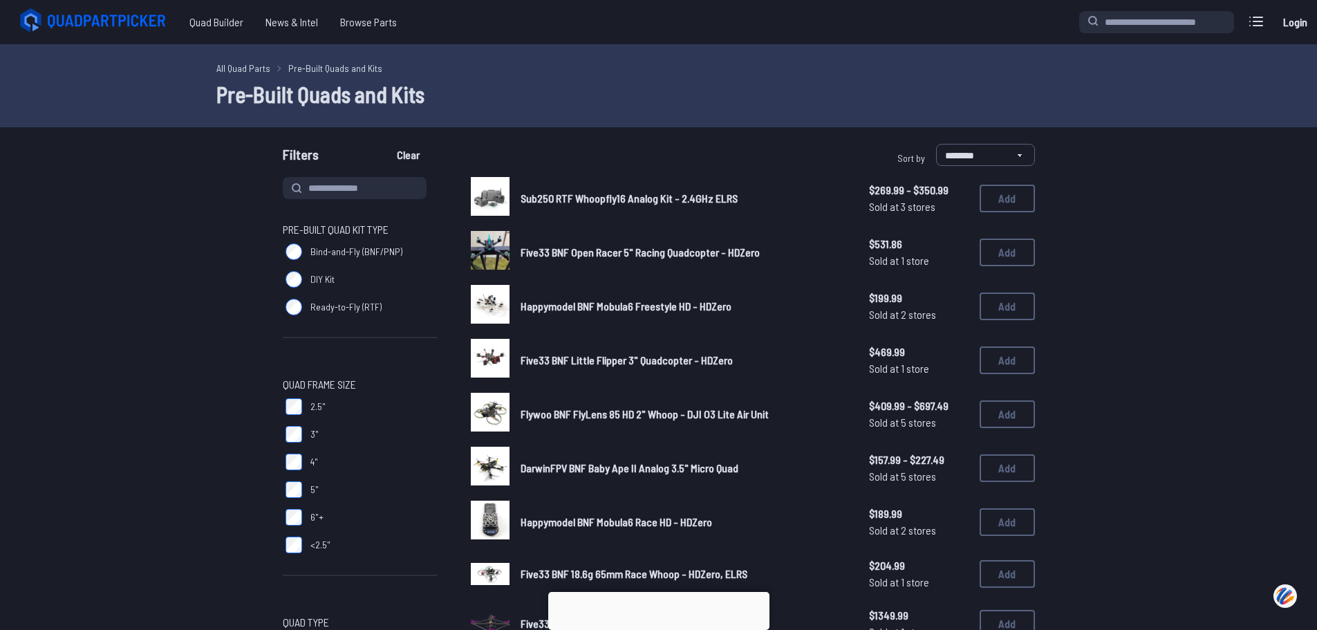
drag, startPoint x: 580, startPoint y: 245, endPoint x: 577, endPoint y: 234, distance: 11.4
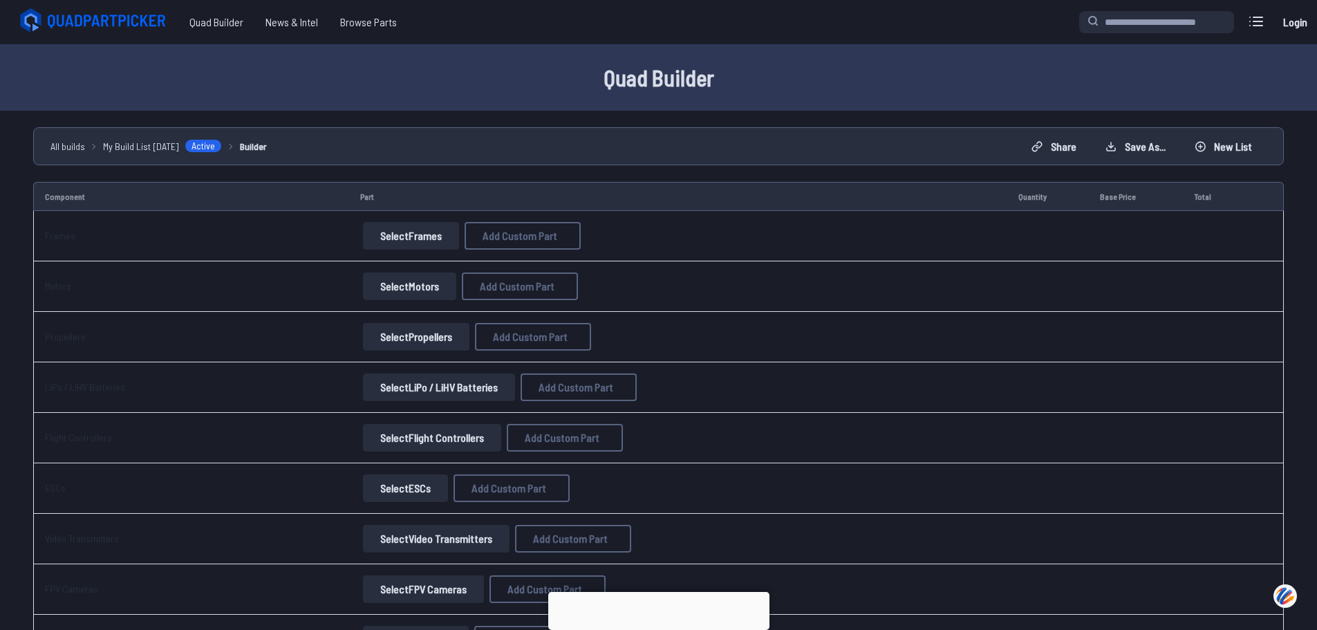
click at [391, 228] on button "Select Frames" at bounding box center [411, 236] width 96 height 28
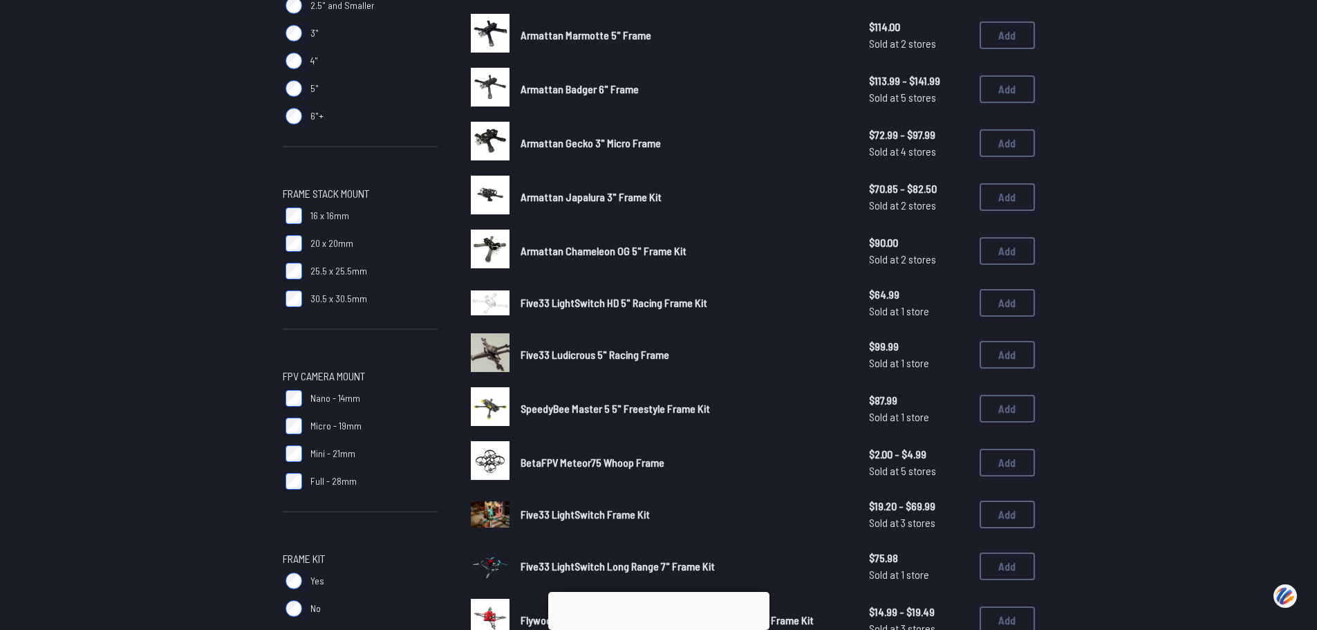
scroll to position [761, 0]
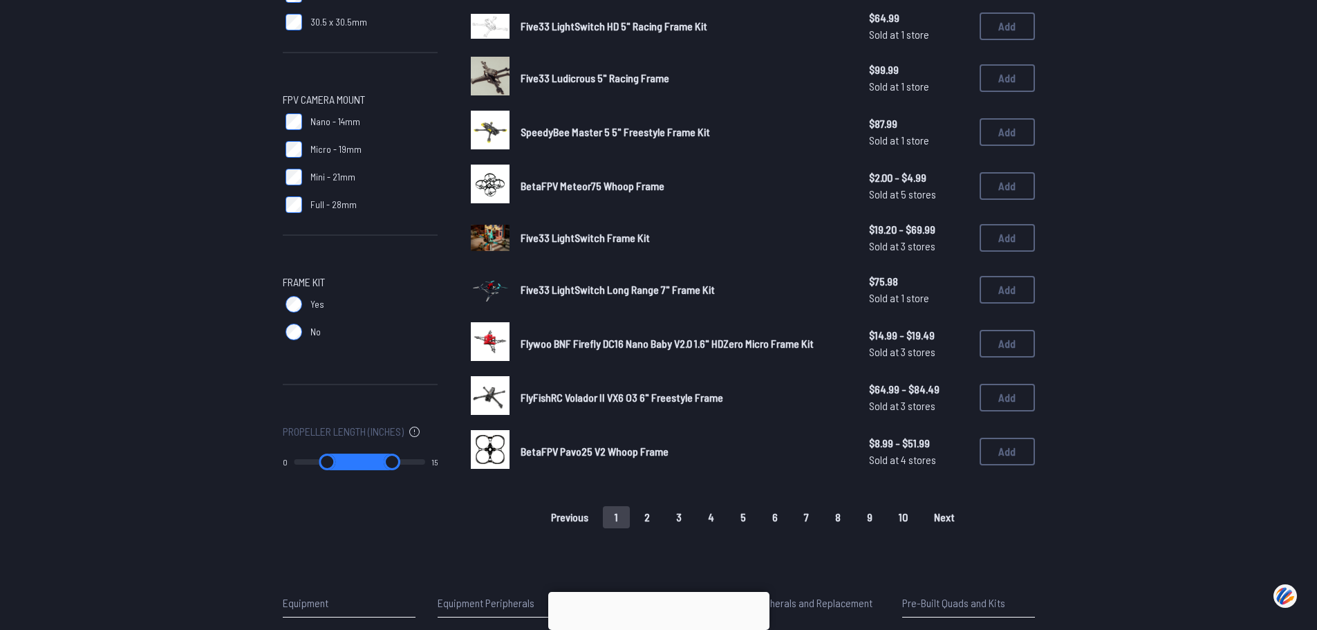
click at [651, 517] on button "2" at bounding box center [647, 517] width 29 height 22
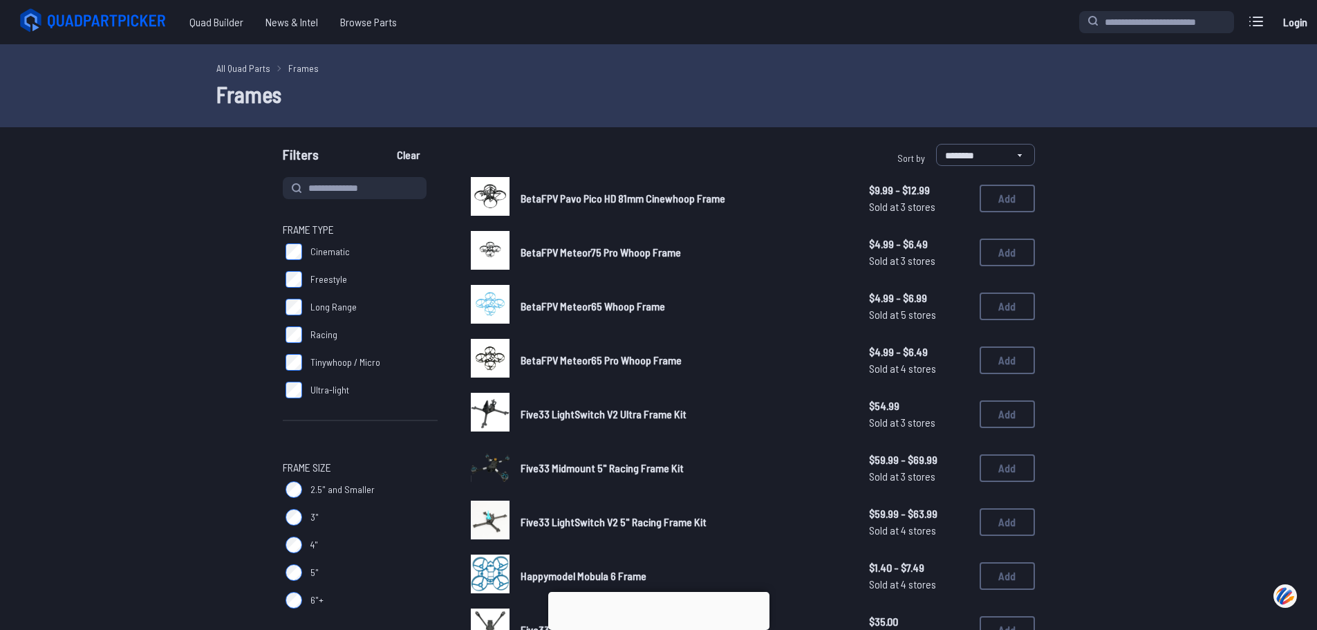
click at [651, 517] on span "Five33 LightSwitch V2 5" Racing Frame Kit" at bounding box center [614, 521] width 186 height 13
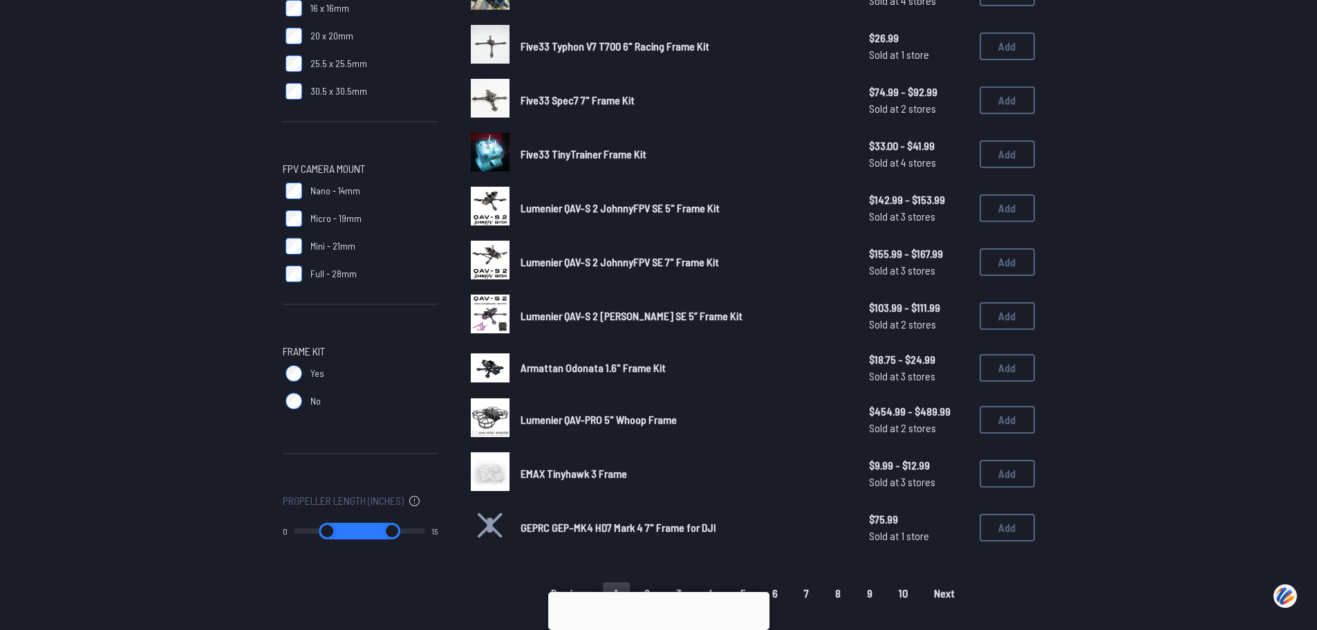
scroll to position [899, 0]
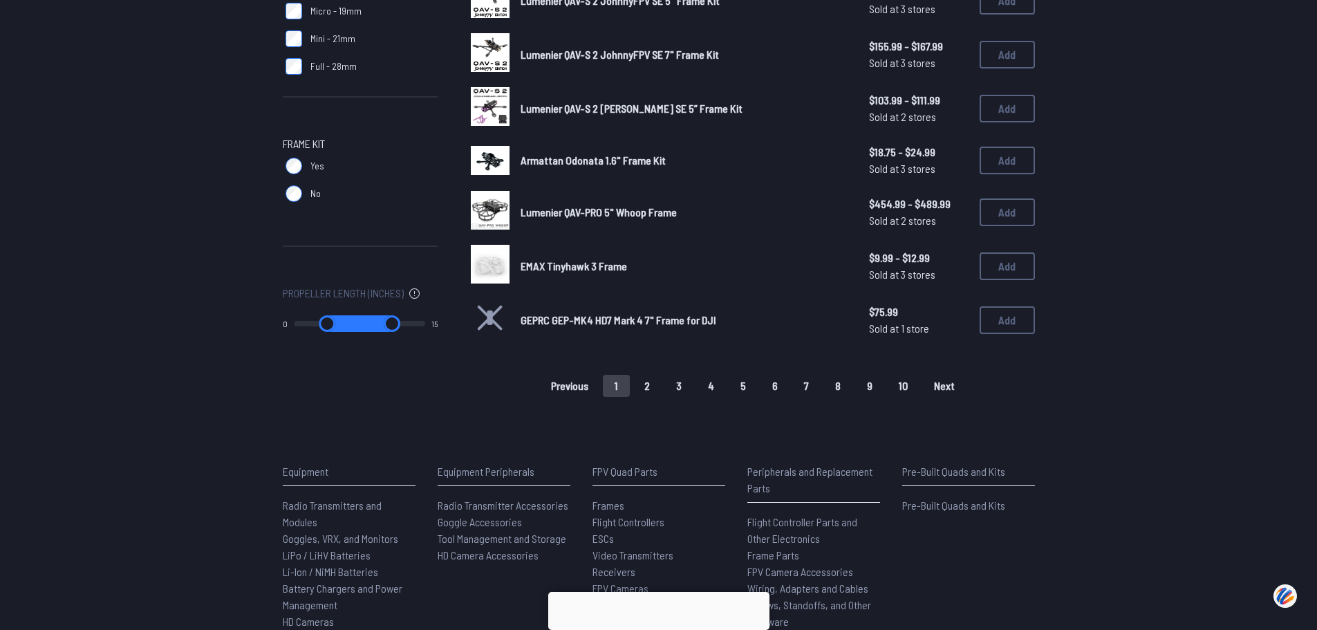
click at [647, 384] on button "2" at bounding box center [647, 386] width 29 height 22
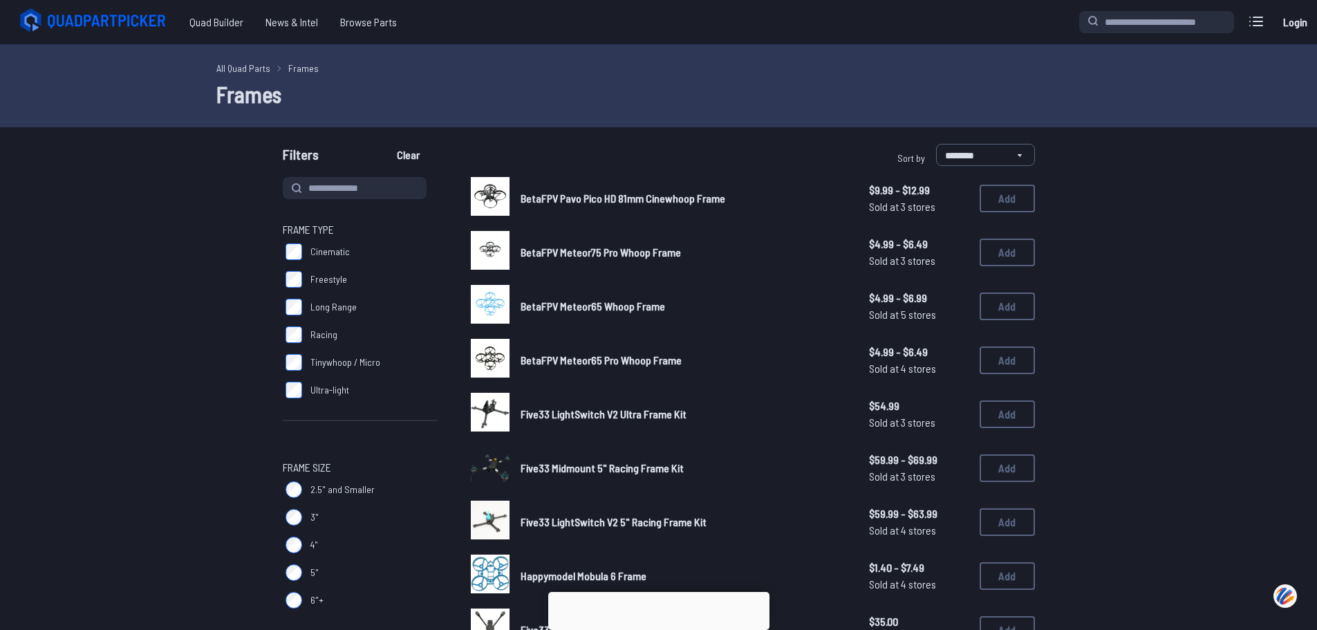
click at [378, 191] on input at bounding box center [355, 188] width 144 height 22
type input "******"
click at [385, 144] on button "Clear" at bounding box center [408, 155] width 46 height 22
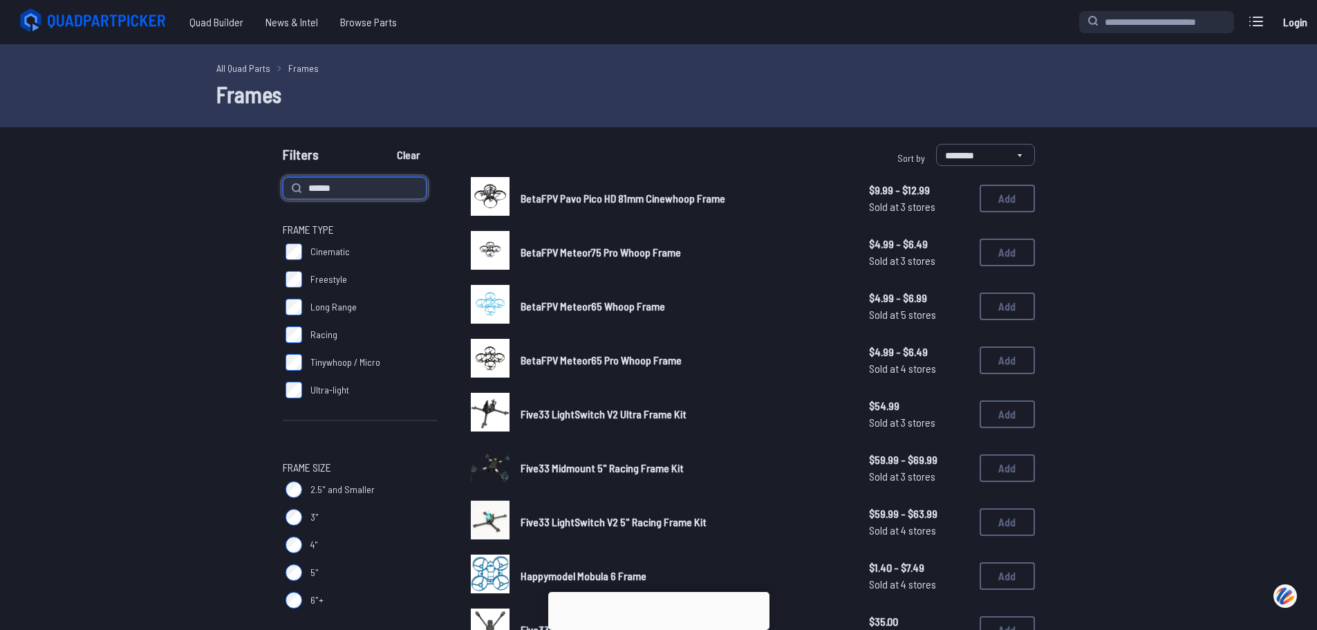
type input "******"
click at [385, 144] on button "Clear" at bounding box center [408, 155] width 46 height 22
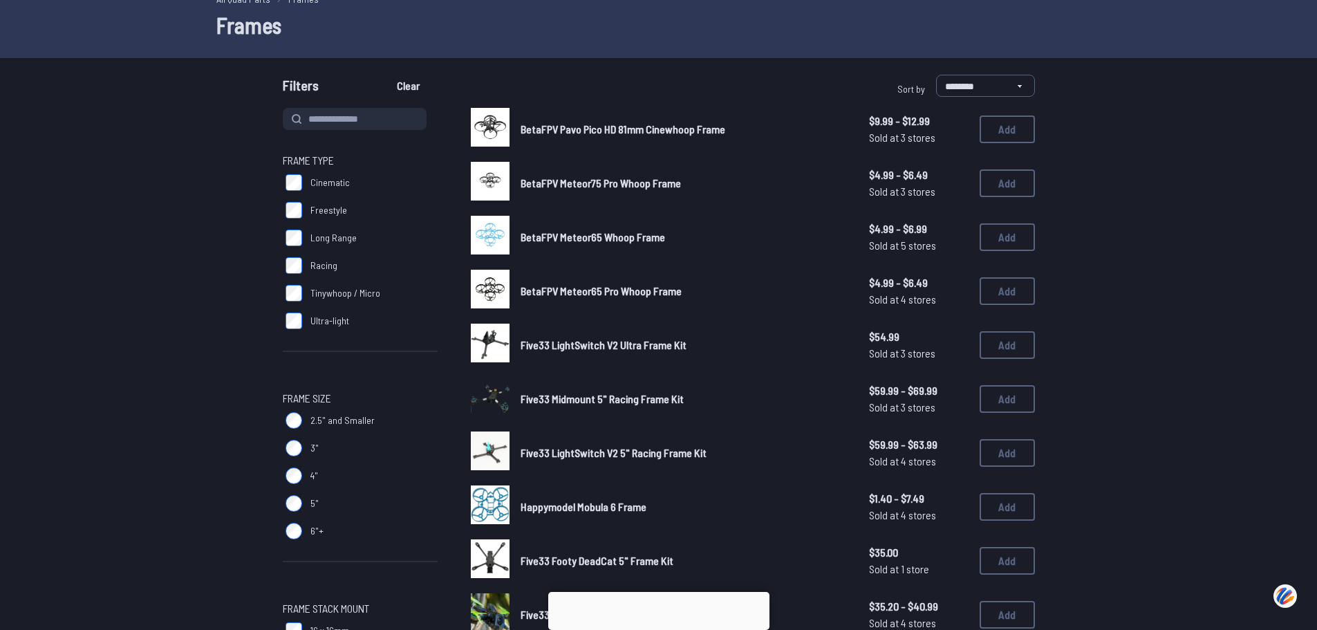
scroll to position [138, 0]
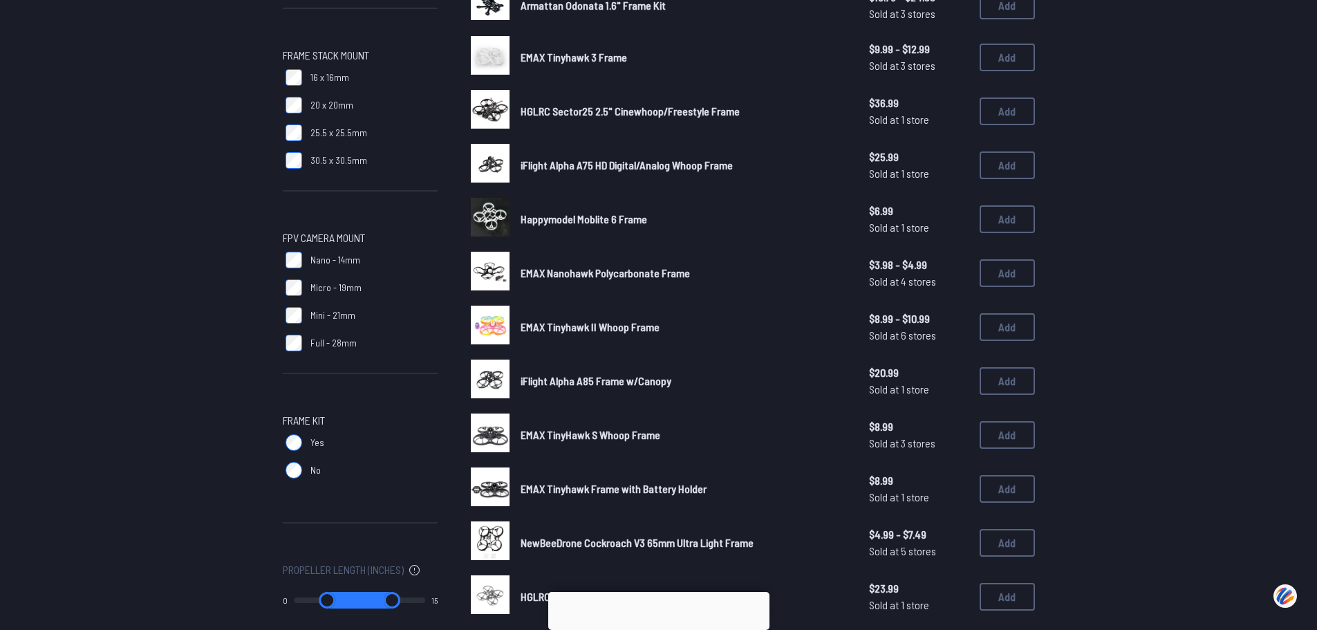
scroll to position [761, 0]
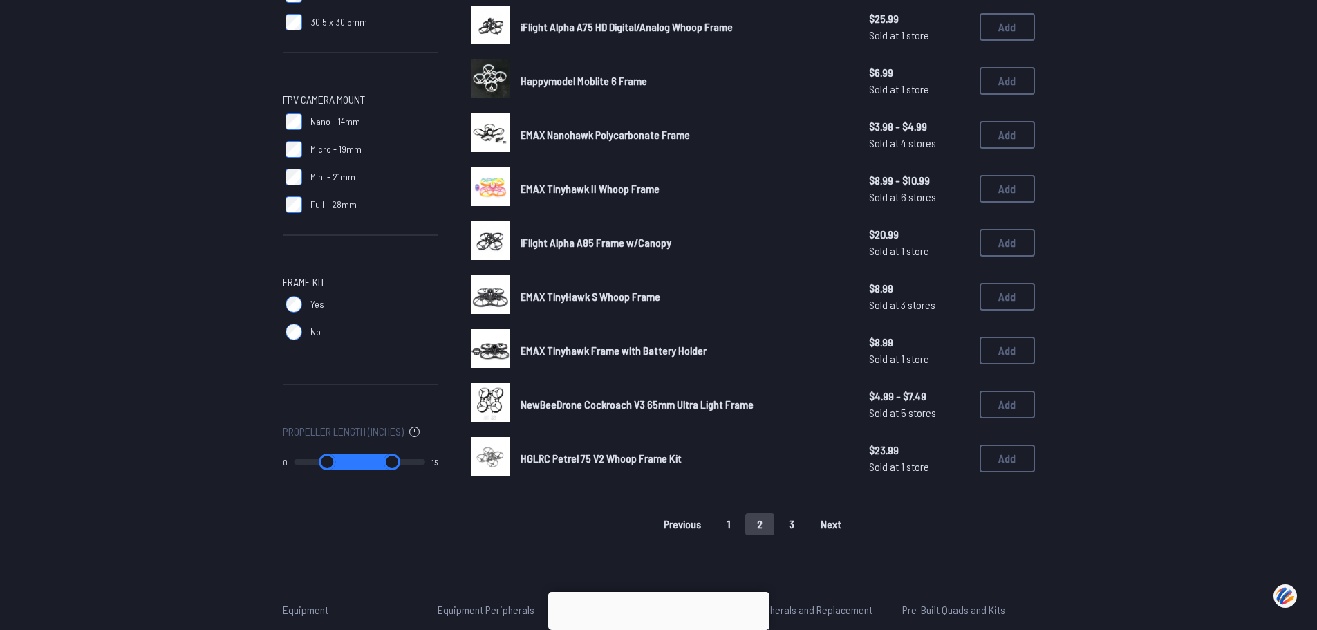
drag, startPoint x: 569, startPoint y: 319, endPoint x: 730, endPoint y: 523, distance: 259.4
click at [730, 523] on button "1" at bounding box center [729, 524] width 27 height 22
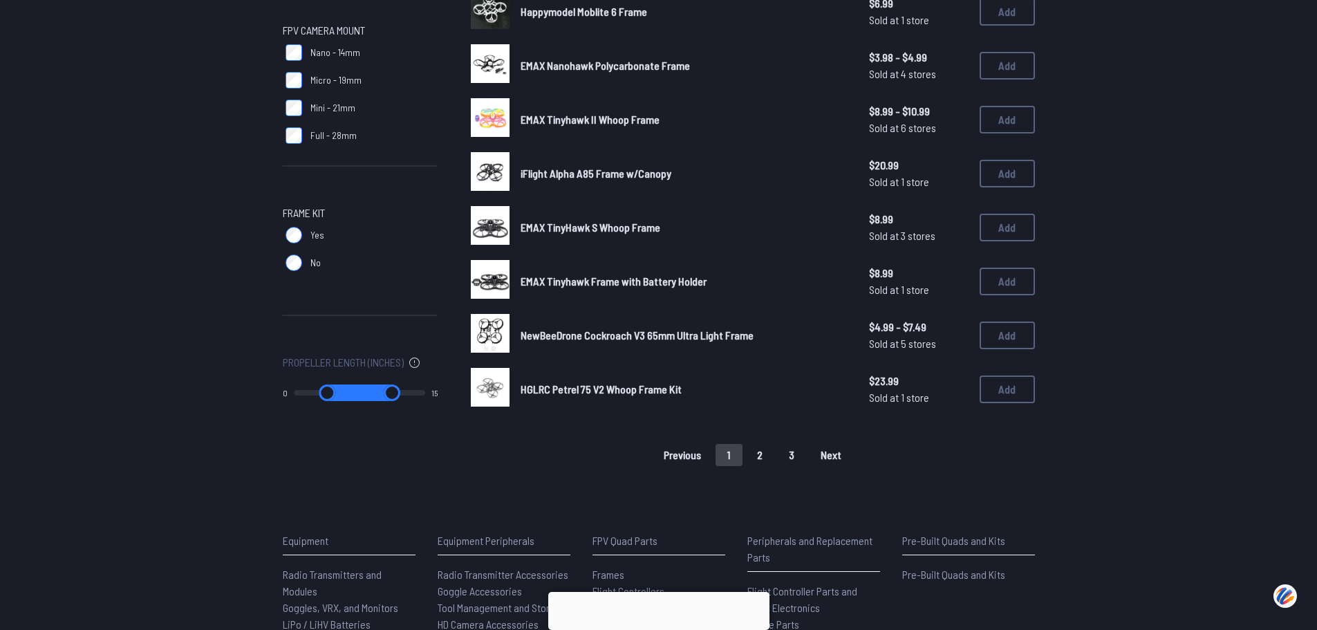
click at [727, 455] on button "1" at bounding box center [729, 455] width 27 height 22
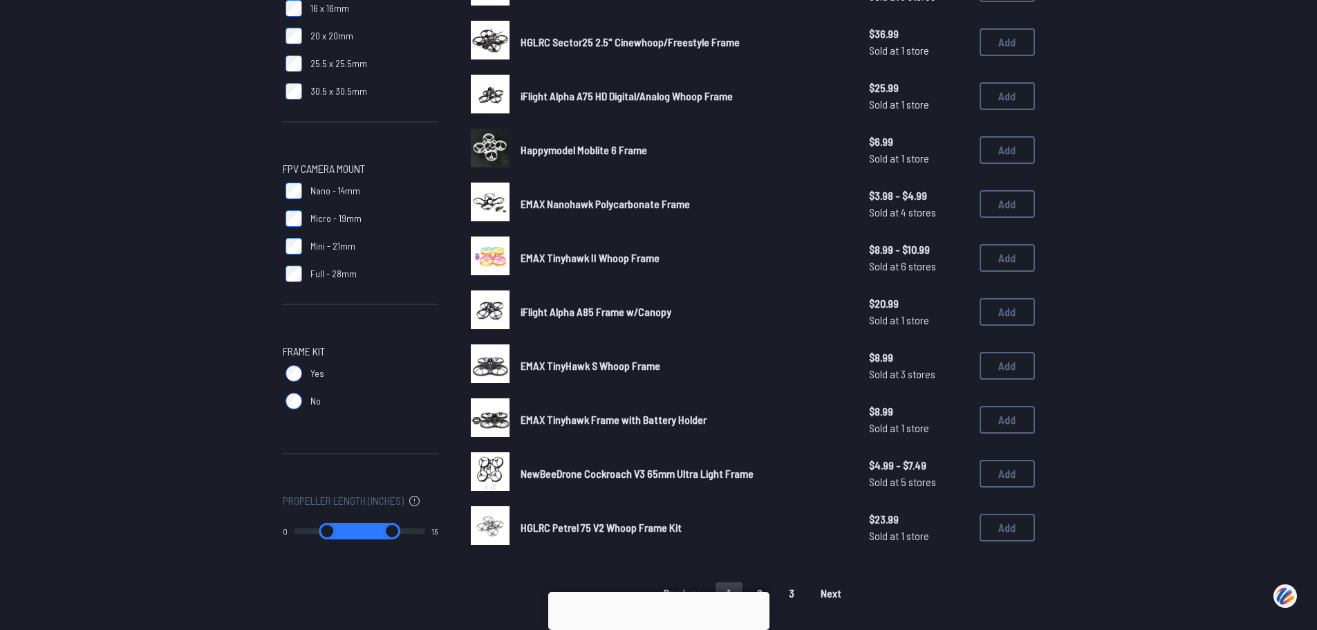
scroll to position [761, 0]
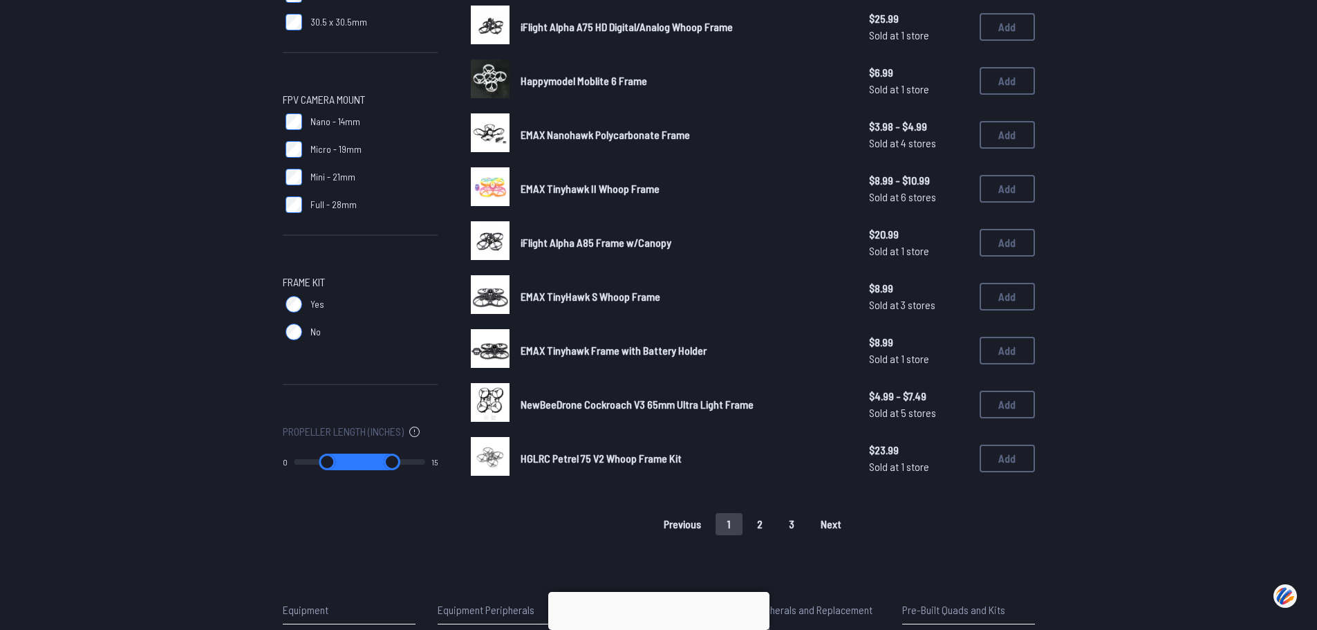
click at [792, 528] on button "3" at bounding box center [791, 524] width 29 height 22
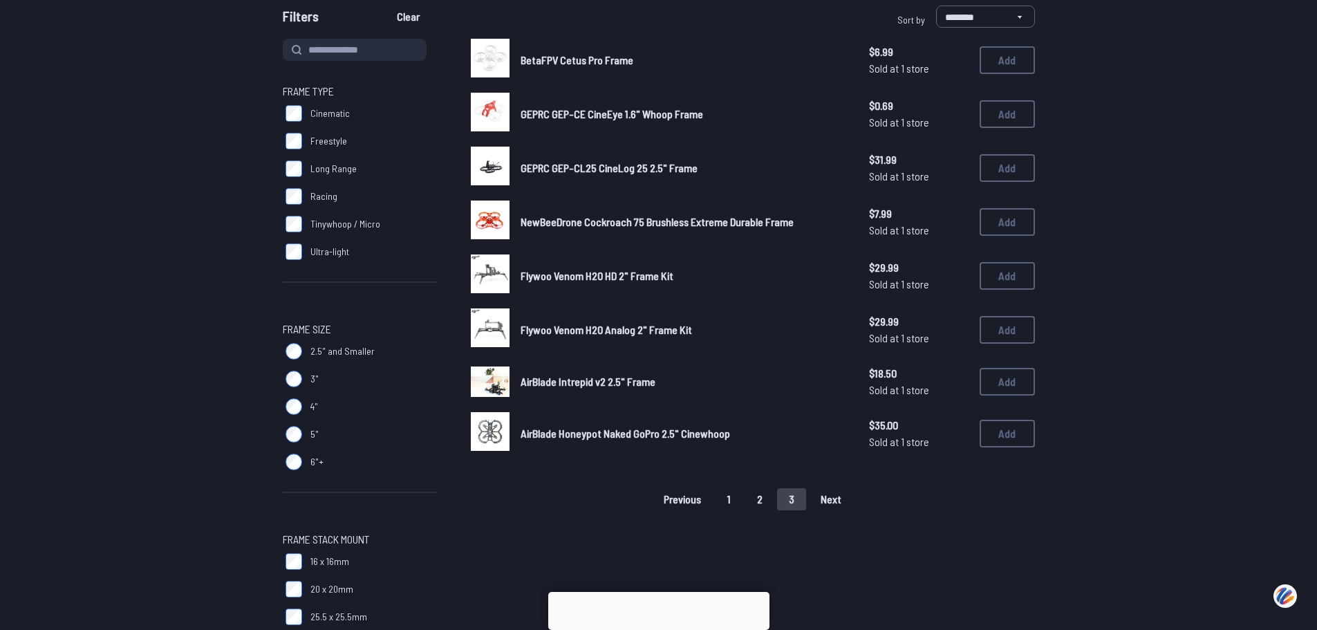
scroll to position [207, 0]
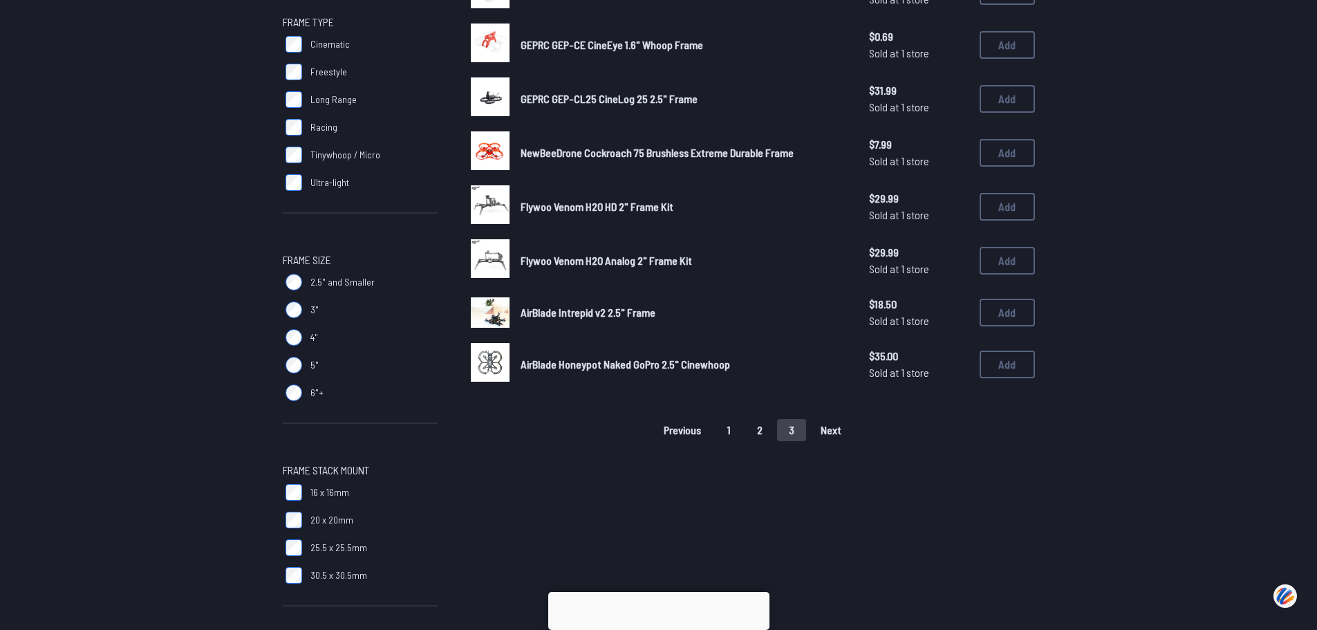
click at [762, 429] on button "2" at bounding box center [759, 430] width 29 height 22
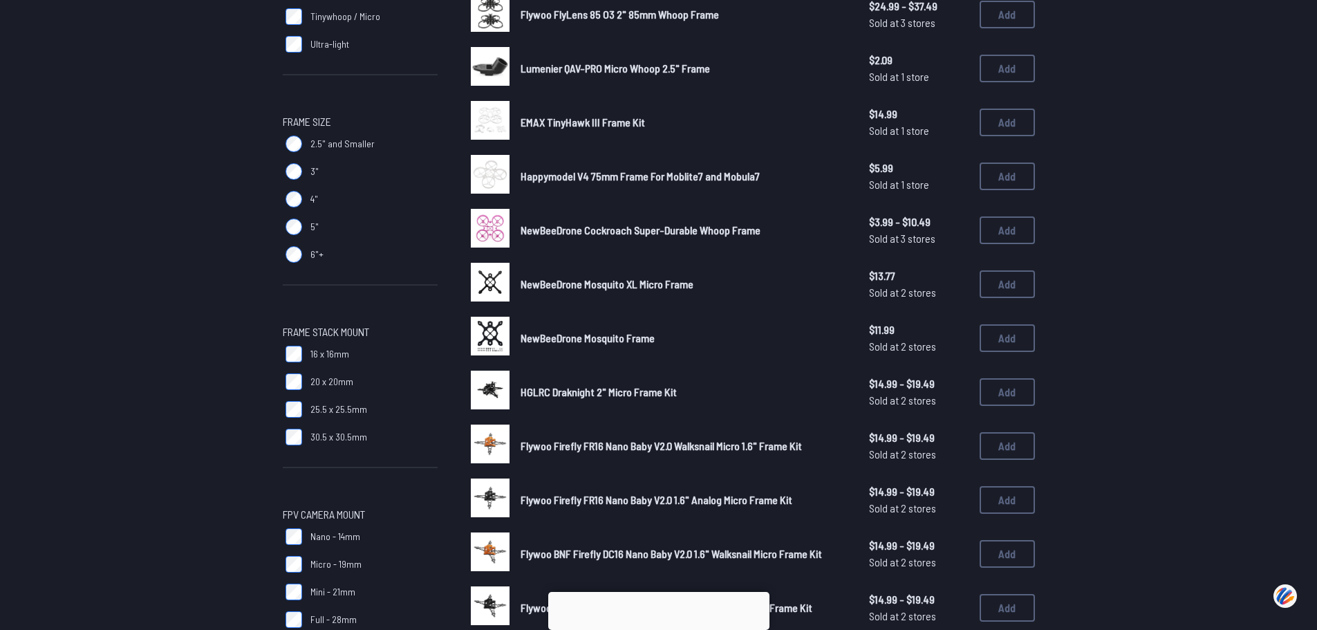
scroll to position [277, 0]
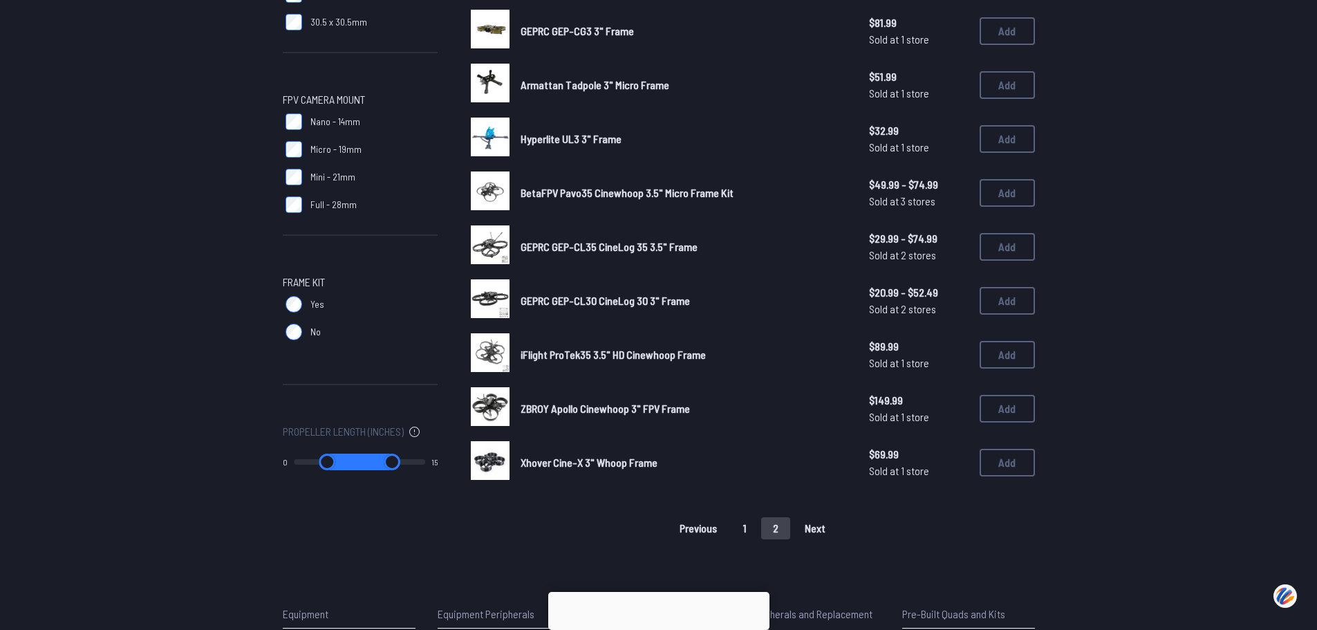
scroll to position [830, 0]
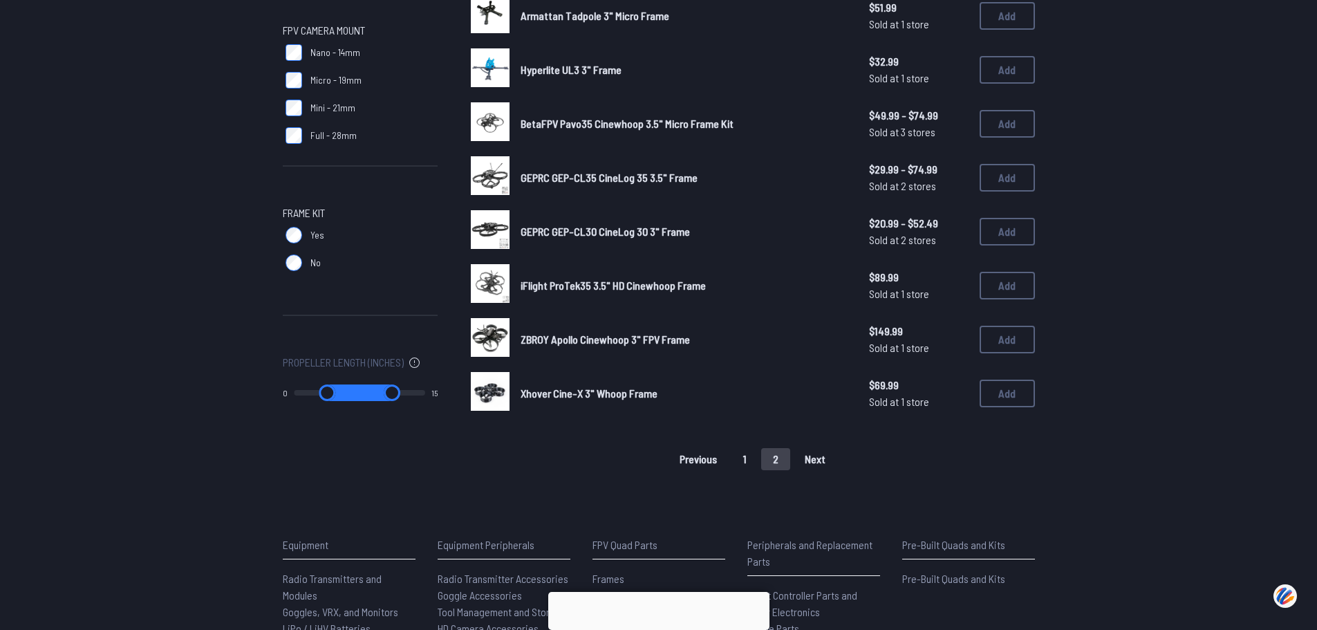
click at [775, 465] on button "2" at bounding box center [775, 459] width 29 height 22
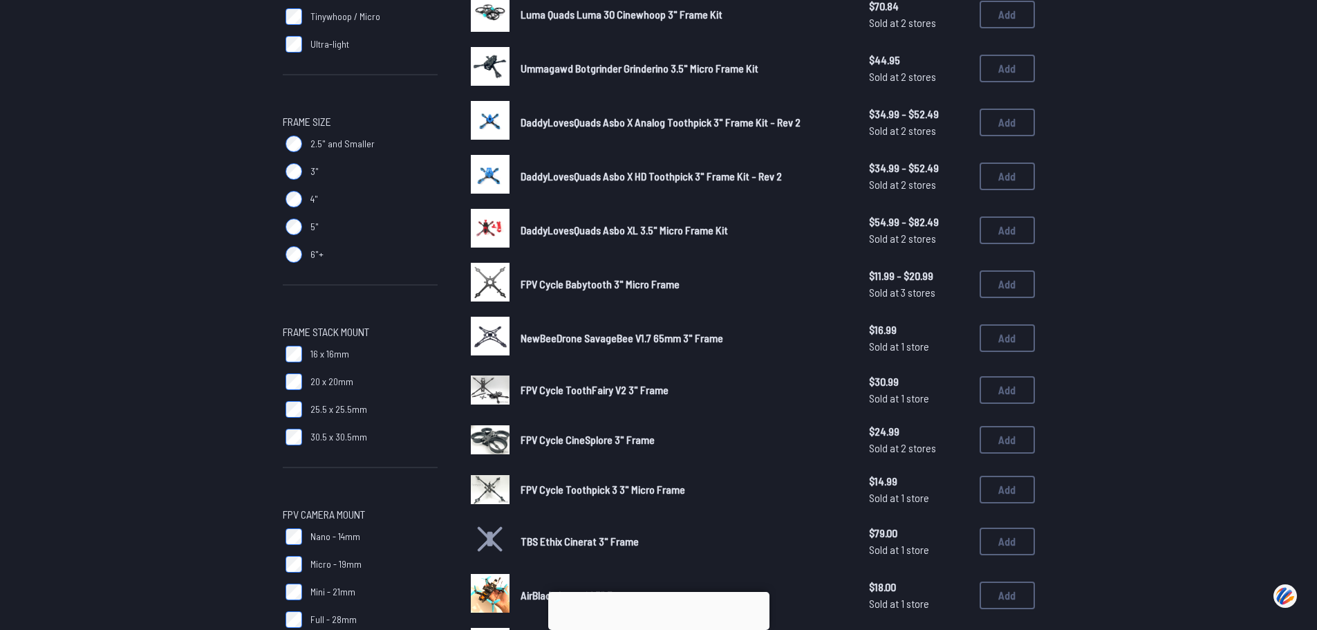
scroll to position [415, 0]
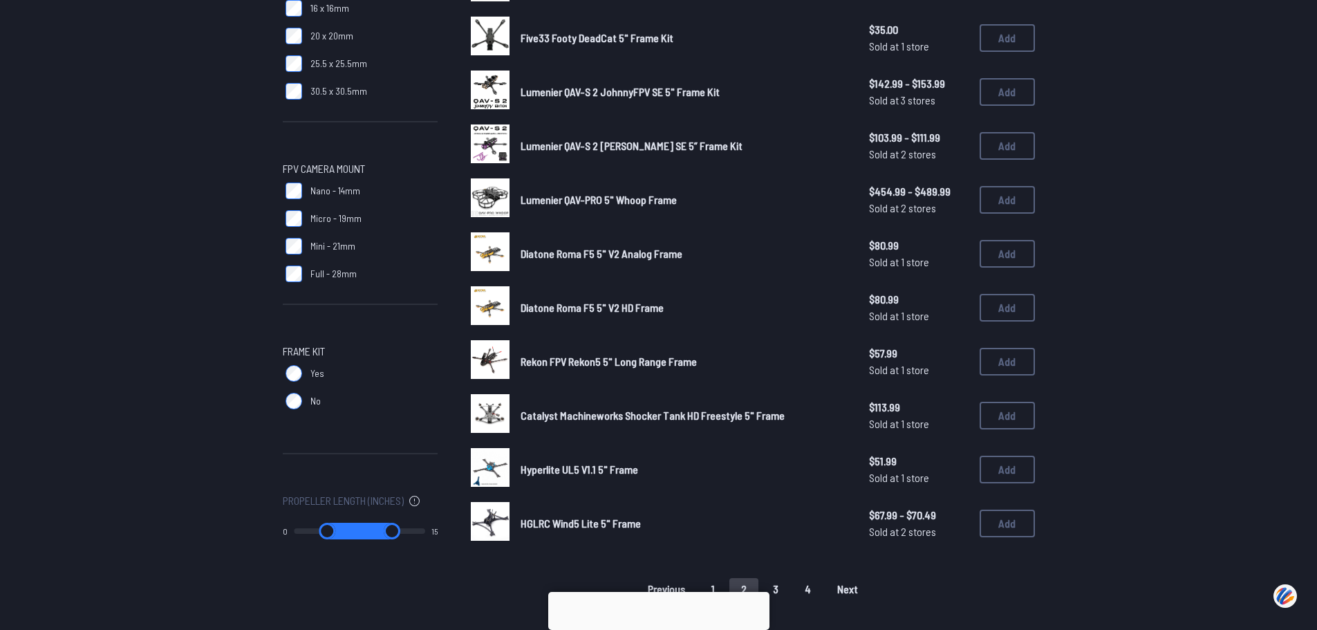
scroll to position [622, 0]
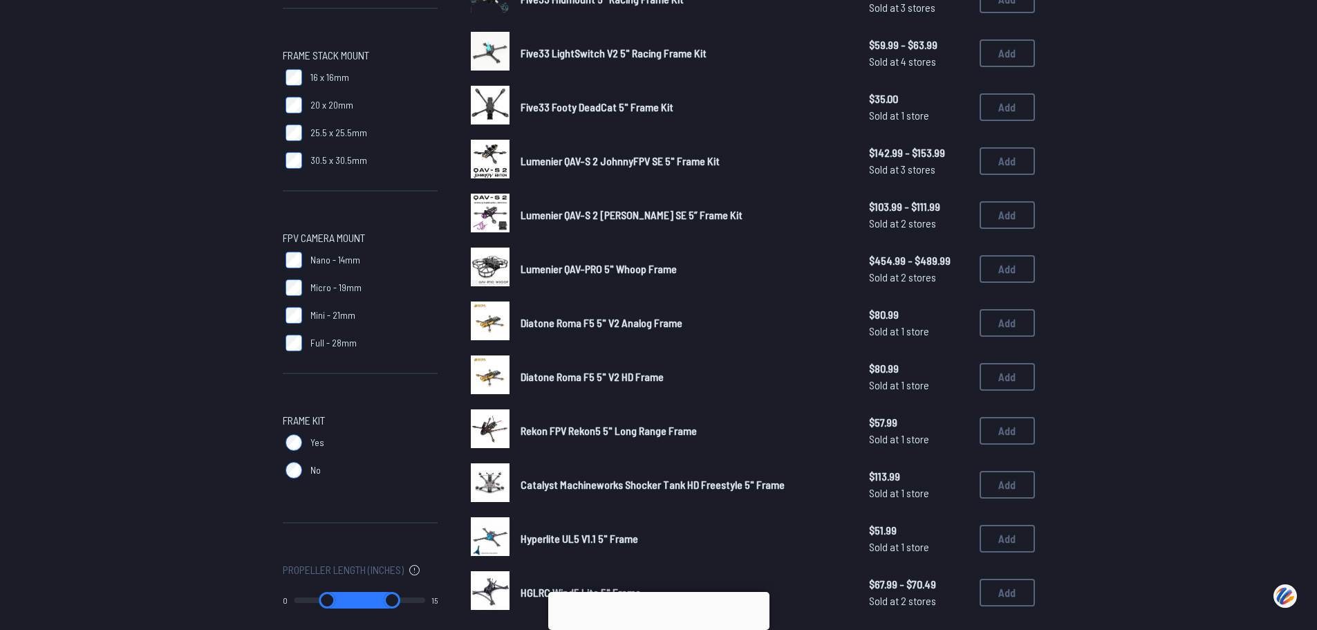
drag, startPoint x: 757, startPoint y: 351, endPoint x: 570, endPoint y: 427, distance: 202.3
click at [570, 427] on span "Rekon FPV Rekon5 5" Long Range Frame" at bounding box center [609, 430] width 176 height 13
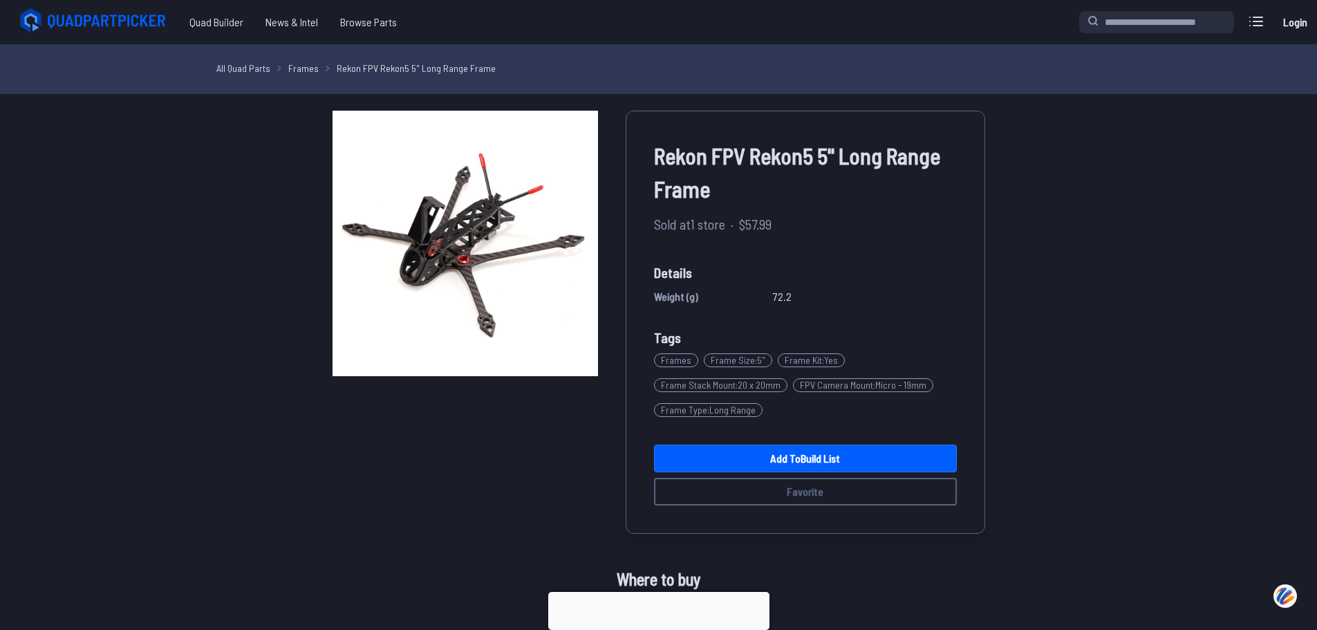
scroll to position [207, 0]
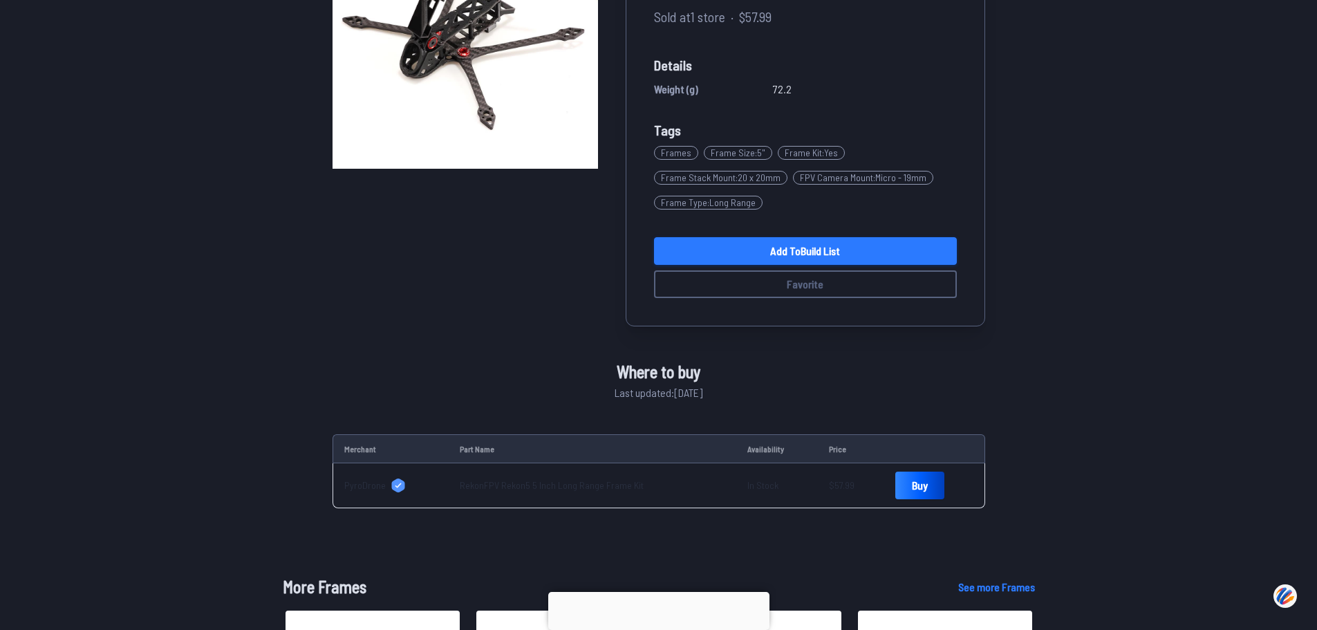
click at [794, 246] on link "Add to Build List" at bounding box center [805, 251] width 303 height 28
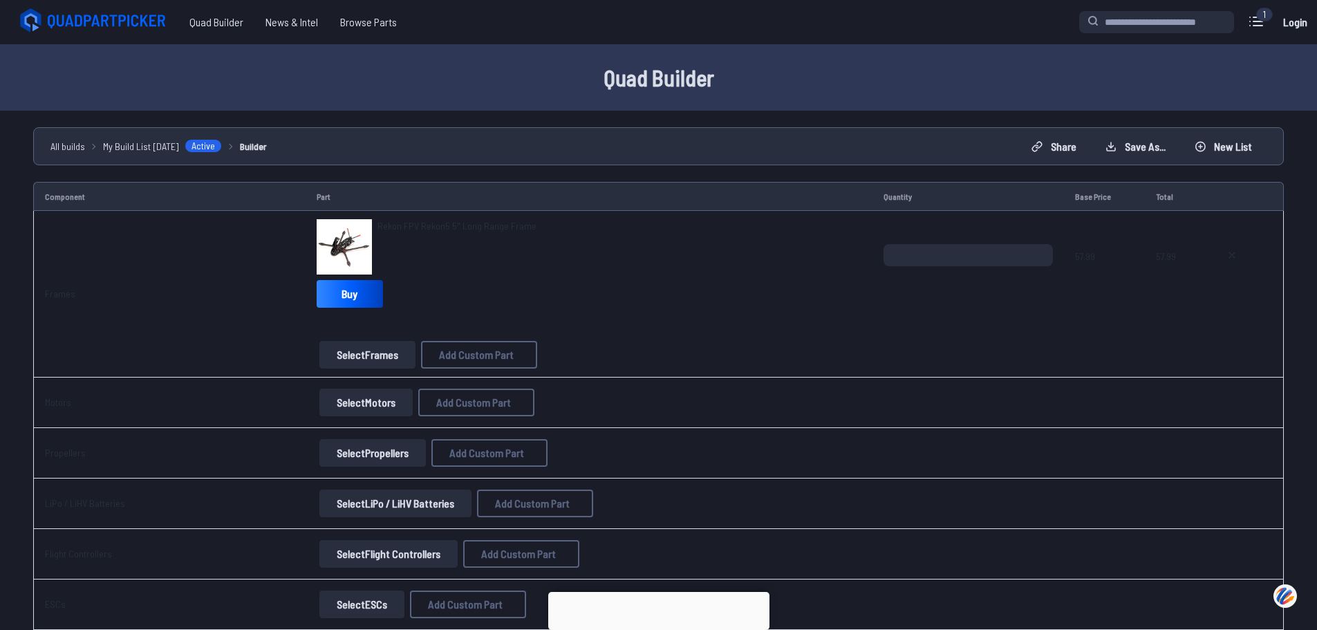
click at [351, 408] on button "Select Motors" at bounding box center [365, 403] width 93 height 28
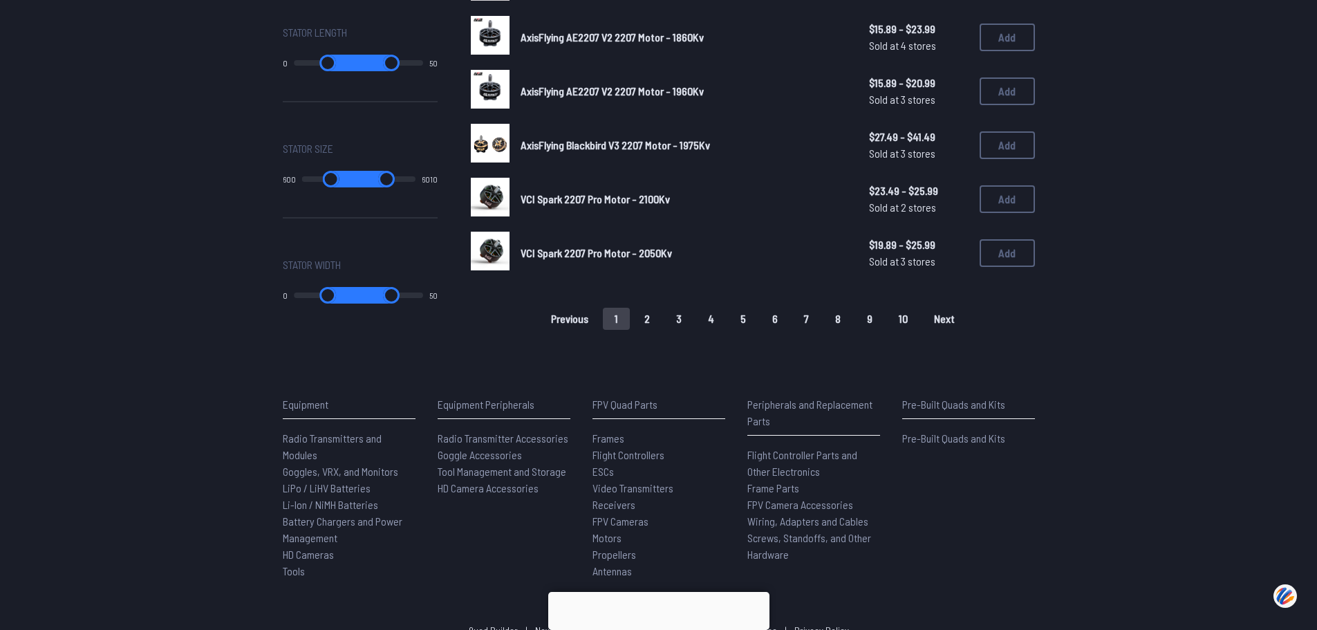
scroll to position [828, 0]
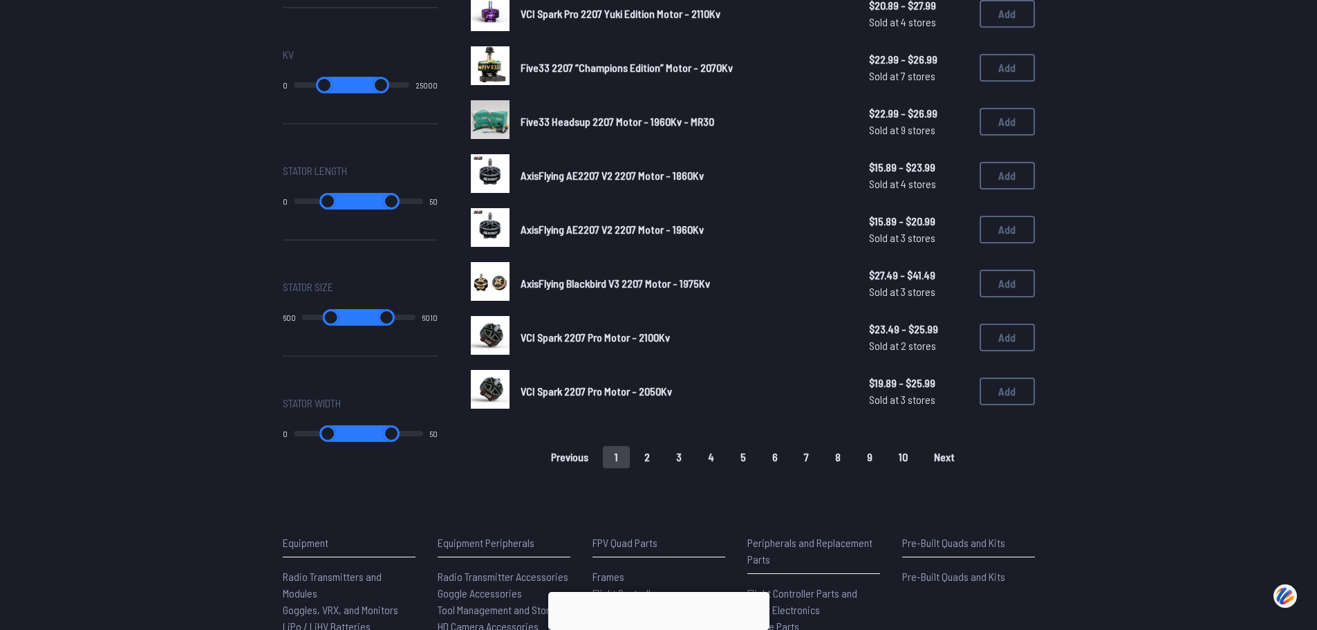
click at [640, 454] on button "2" at bounding box center [647, 457] width 29 height 22
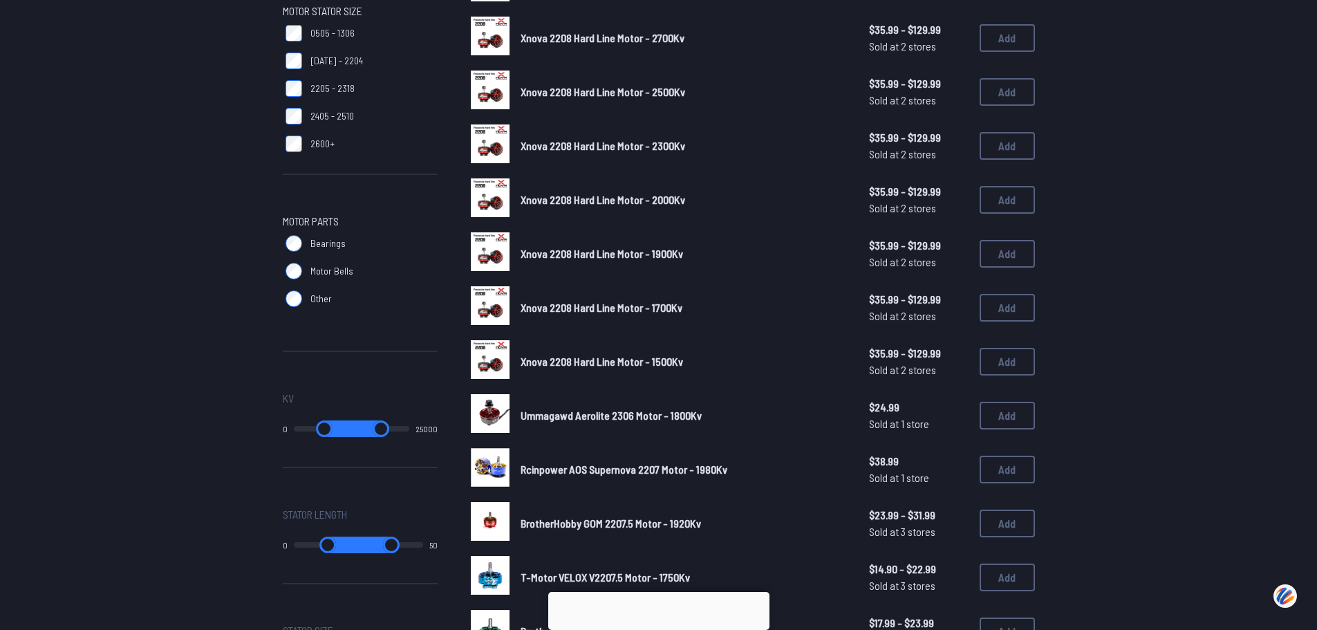
scroll to position [830, 0]
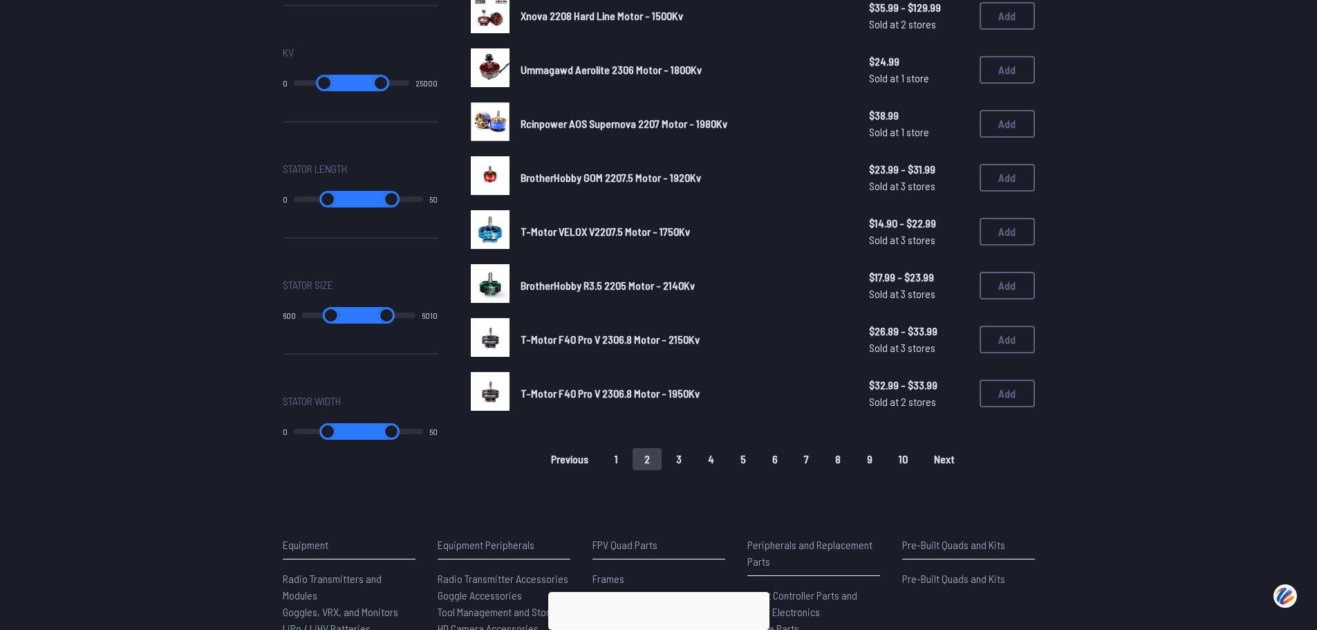
click at [682, 466] on button "3" at bounding box center [679, 459] width 29 height 22
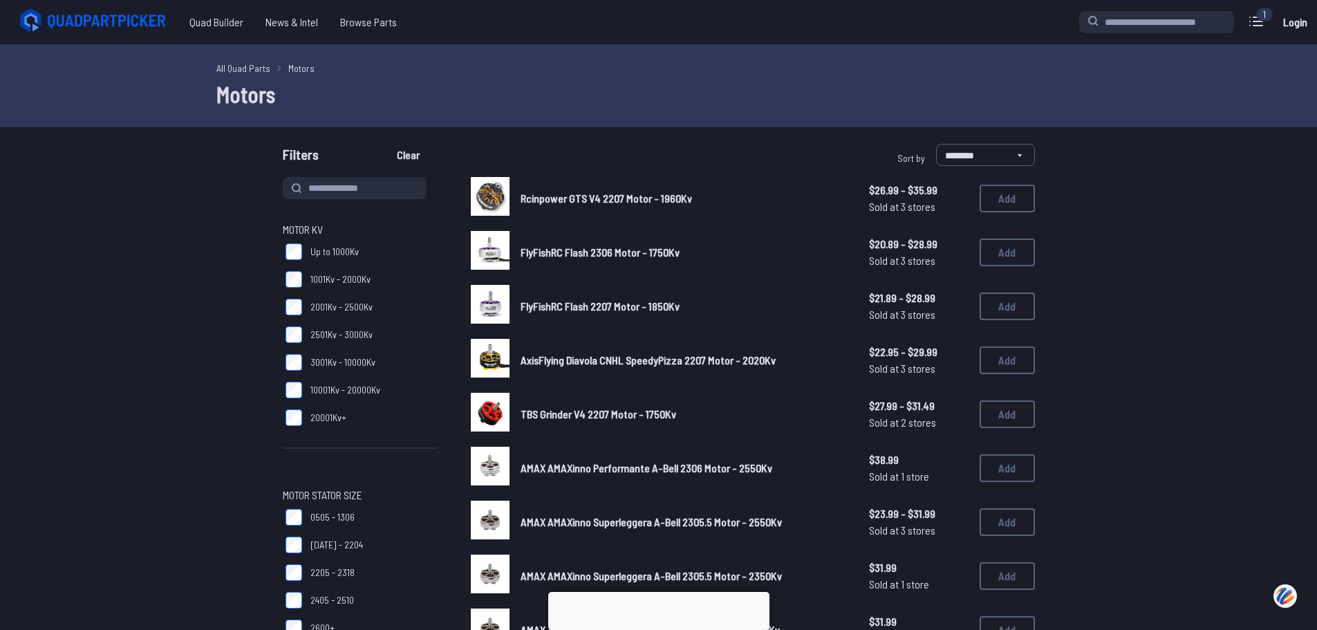
click at [678, 464] on div "AMAX AMAXinno Performante A-Bell 2306 Motor - 2550Kv $38.99 Sold at 1 store $38…" at bounding box center [753, 468] width 564 height 43
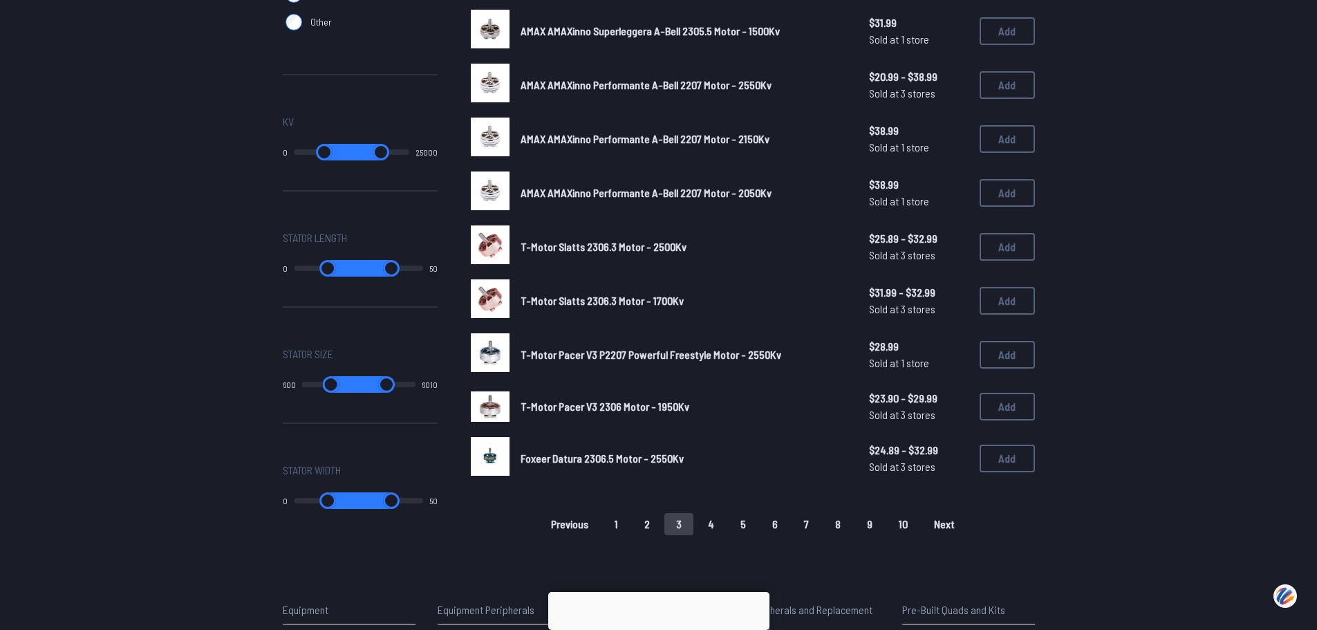
scroll to position [968, 0]
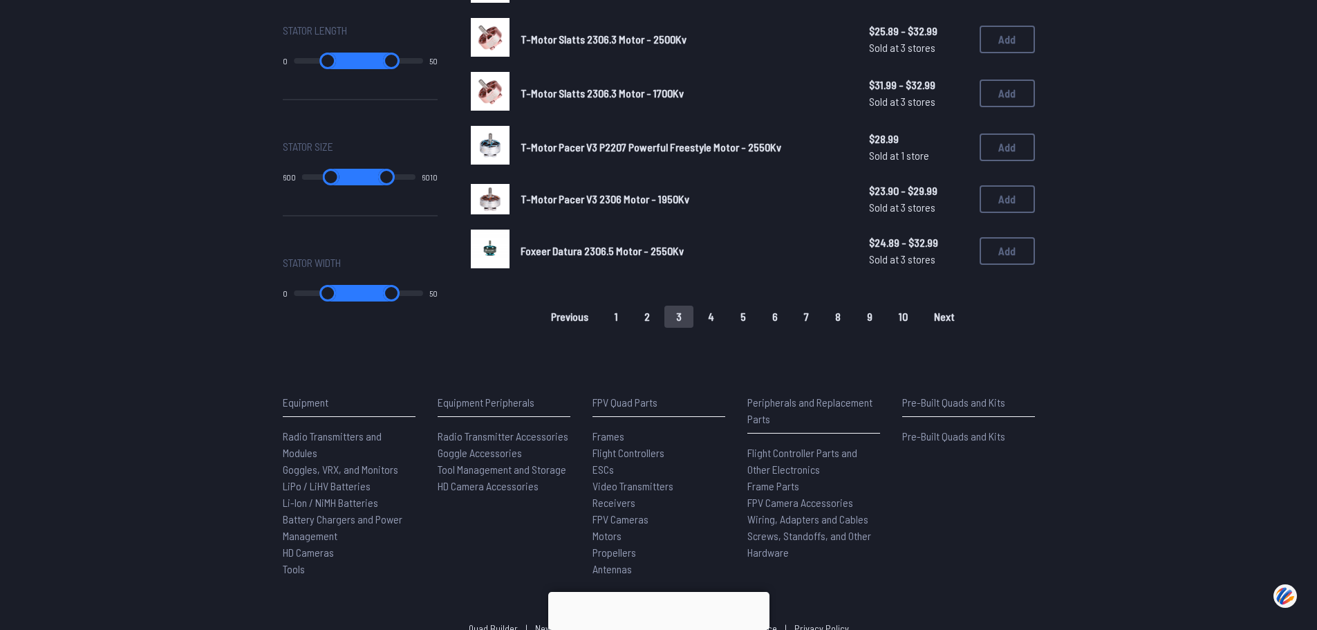
click at [716, 317] on button "4" at bounding box center [711, 317] width 30 height 22
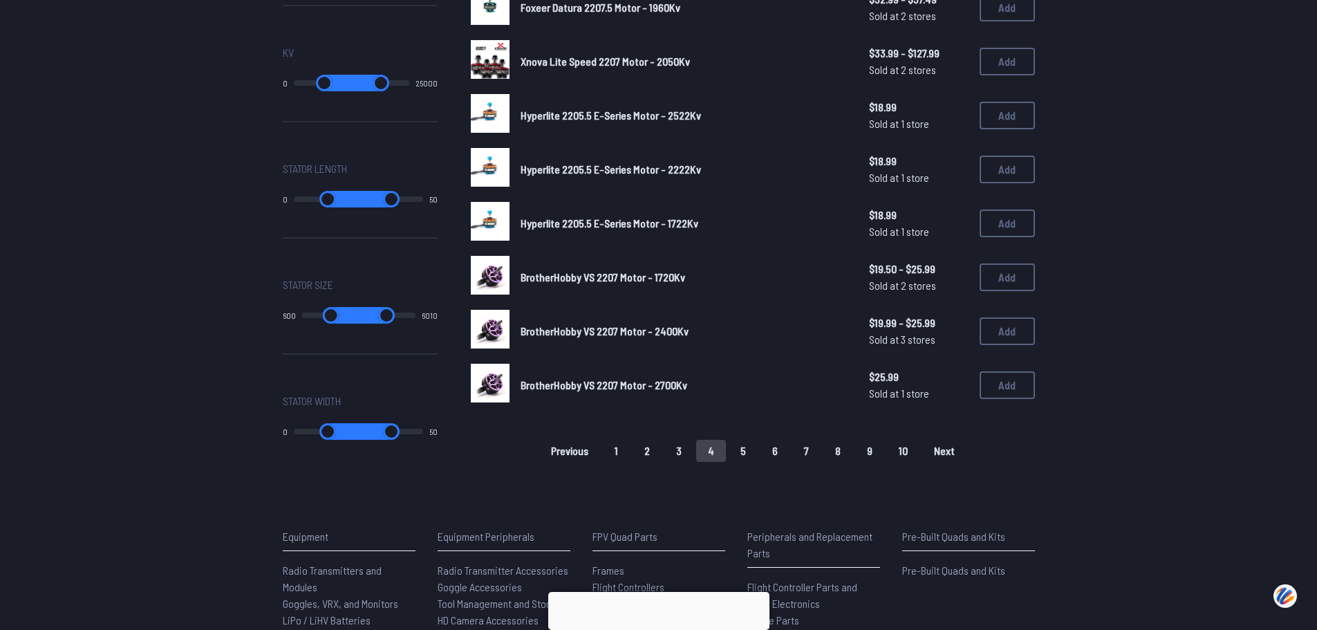
scroll to position [968, 0]
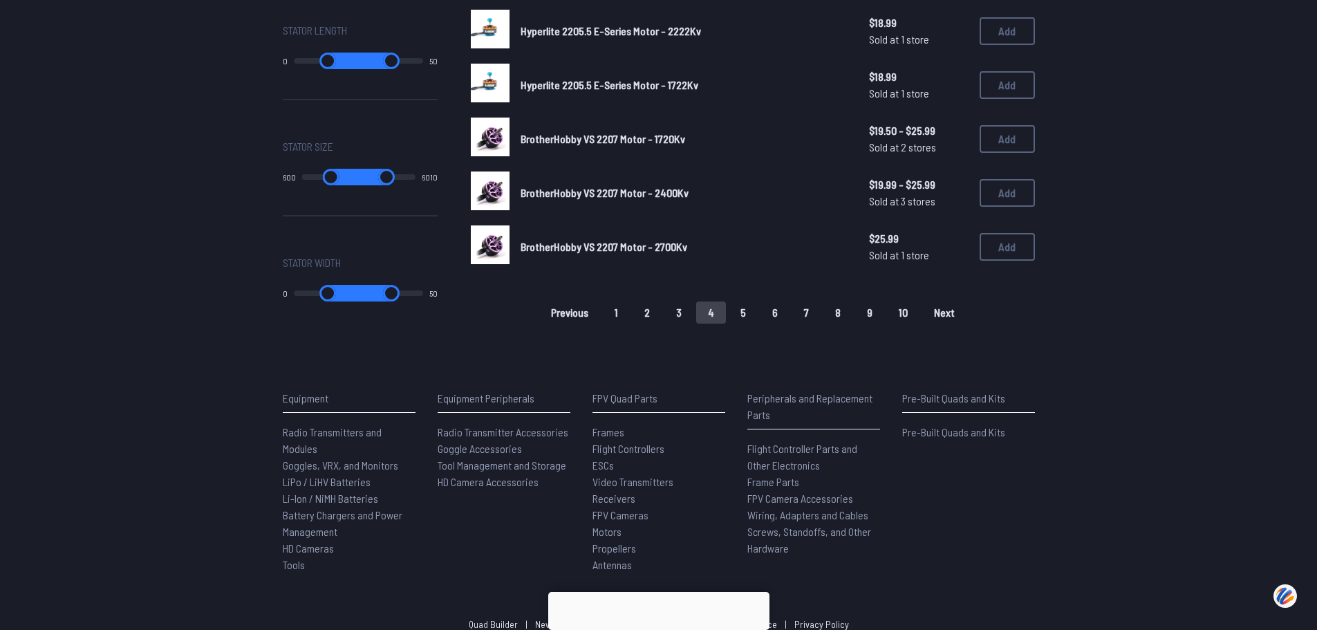
click at [750, 316] on button "5" at bounding box center [743, 313] width 29 height 22
